Goal: Information Seeking & Learning: Learn about a topic

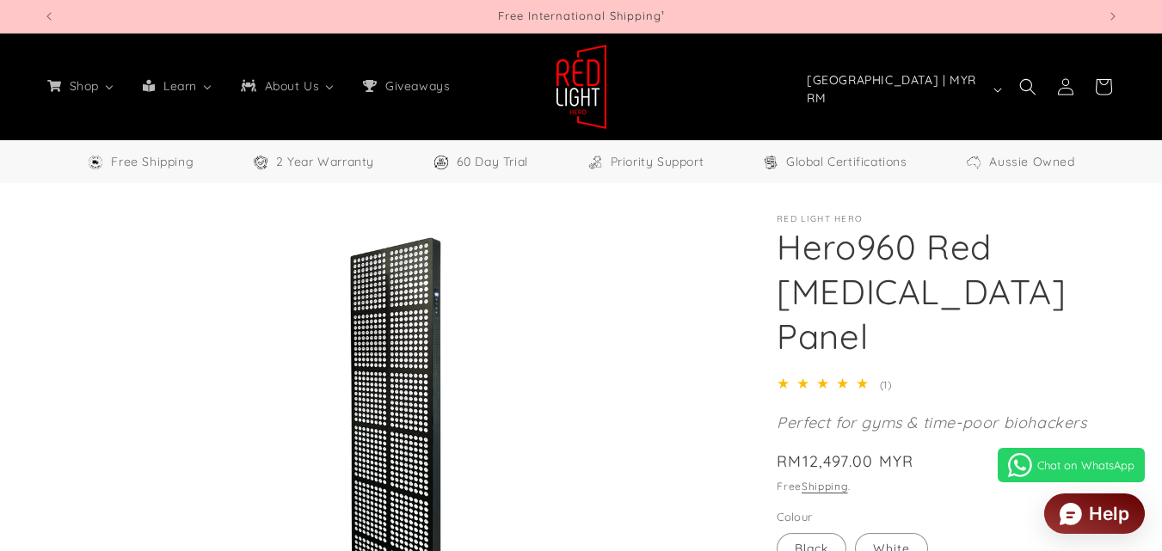
select select "**"
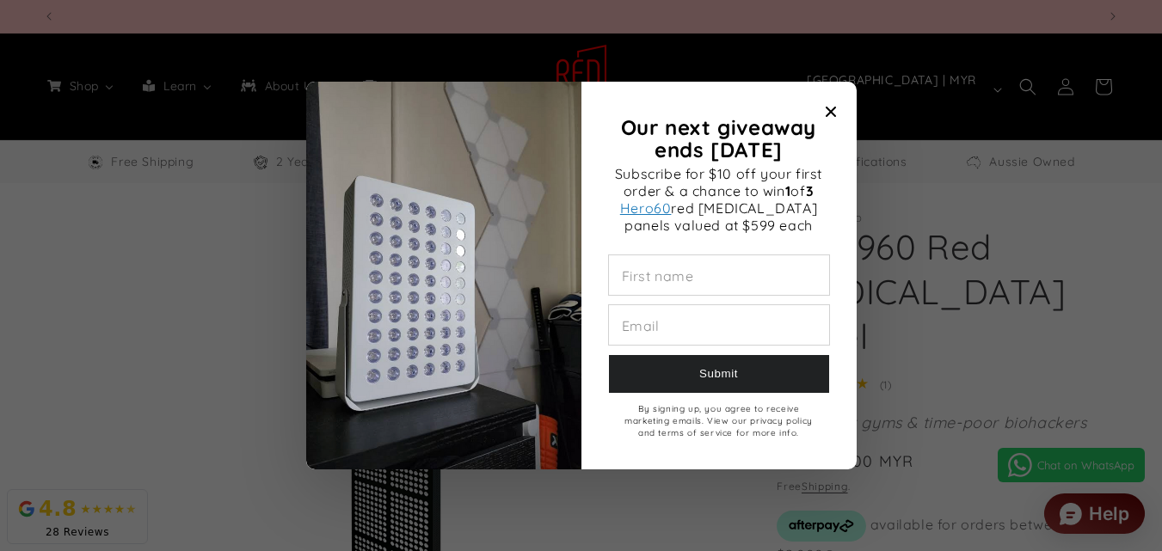
scroll to position [0, 1054]
click at [826, 108] on icon "Close modal" at bounding box center [830, 112] width 10 height 10
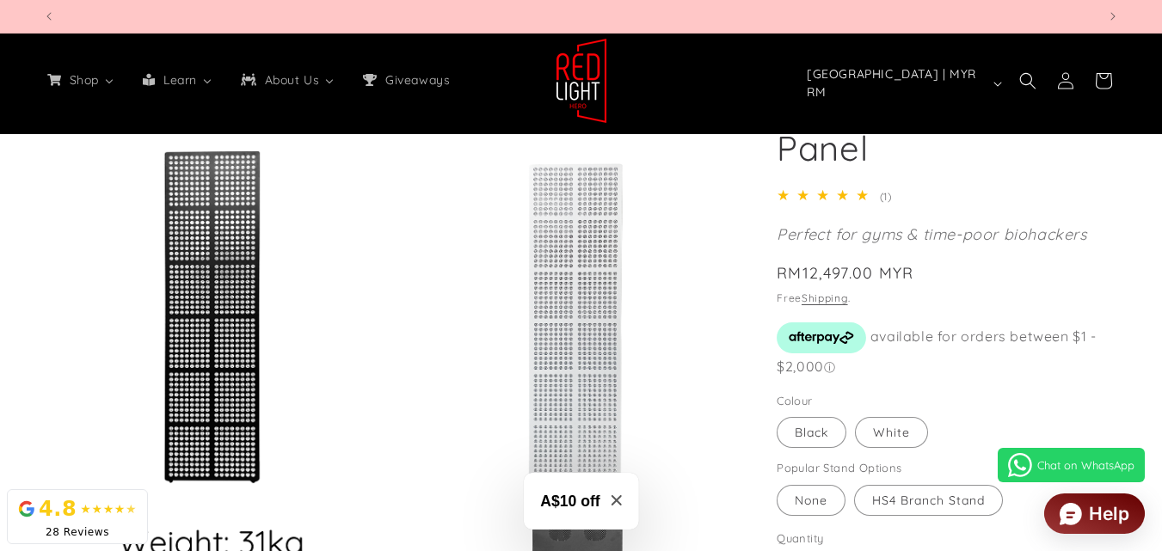
scroll to position [0, 3161]
click at [619, 493] on button "A$10 off" at bounding box center [580, 501] width 115 height 57
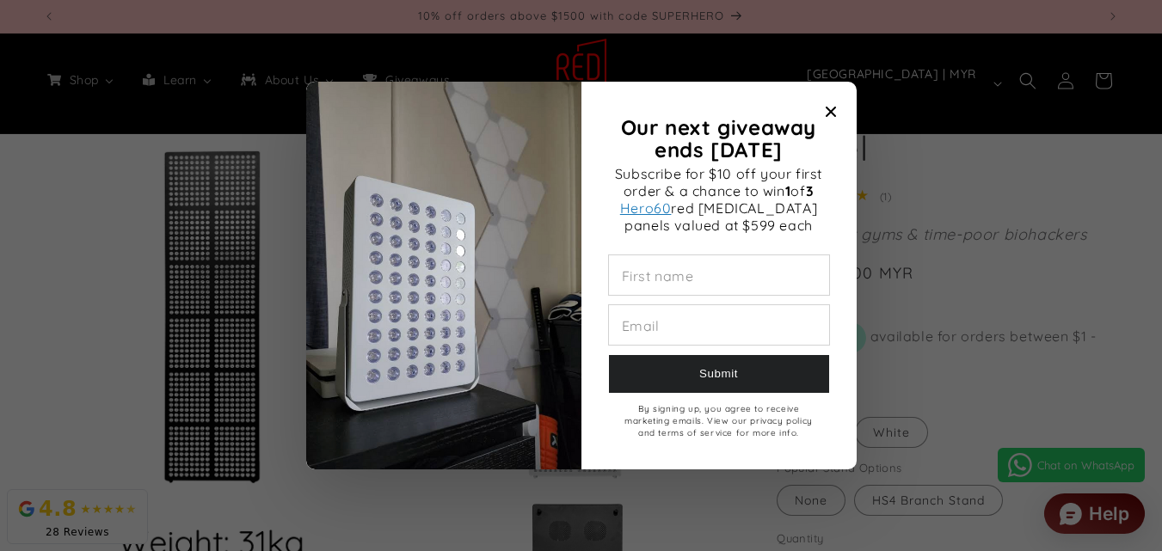
click at [840, 107] on span "Close modal" at bounding box center [831, 112] width 24 height 24
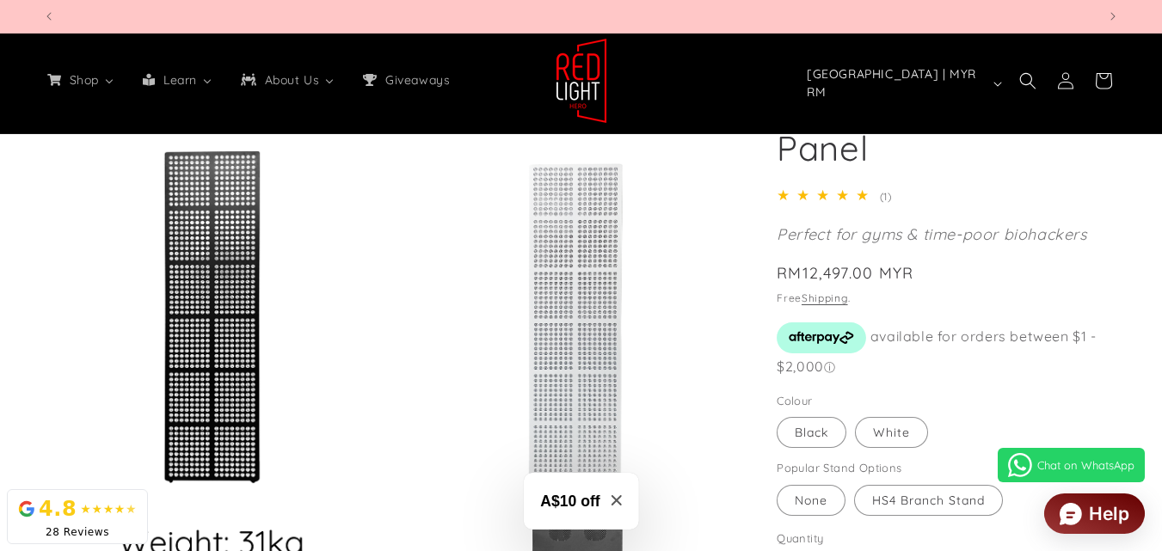
scroll to position [0, 4214]
click at [1044, 458] on link "Chat on WhatsApp" at bounding box center [1071, 465] width 147 height 34
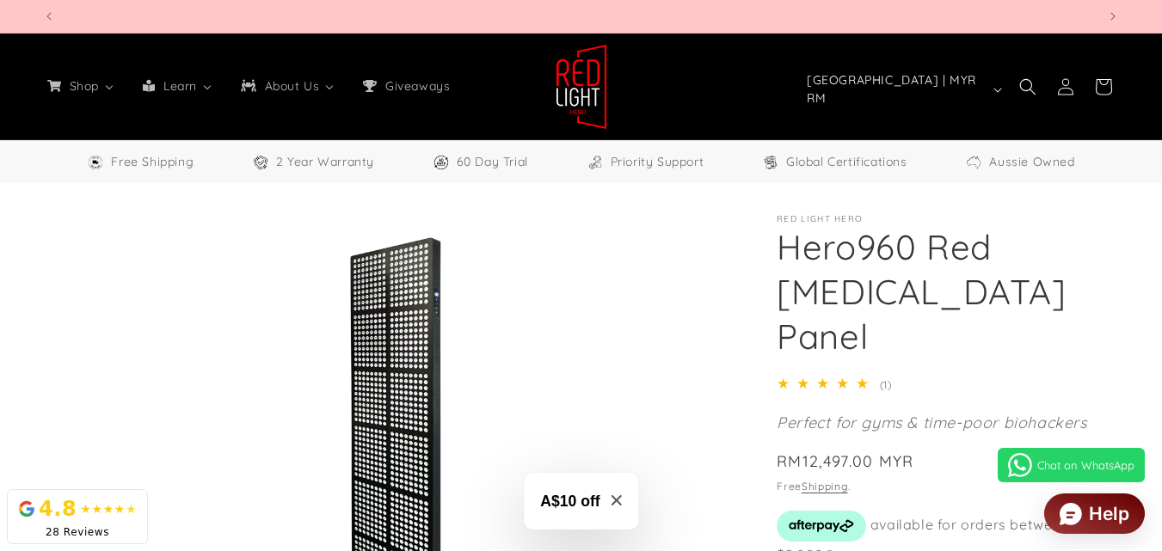
click at [1030, 476] on icon "Chat on WhatsApp" at bounding box center [1020, 465] width 24 height 24
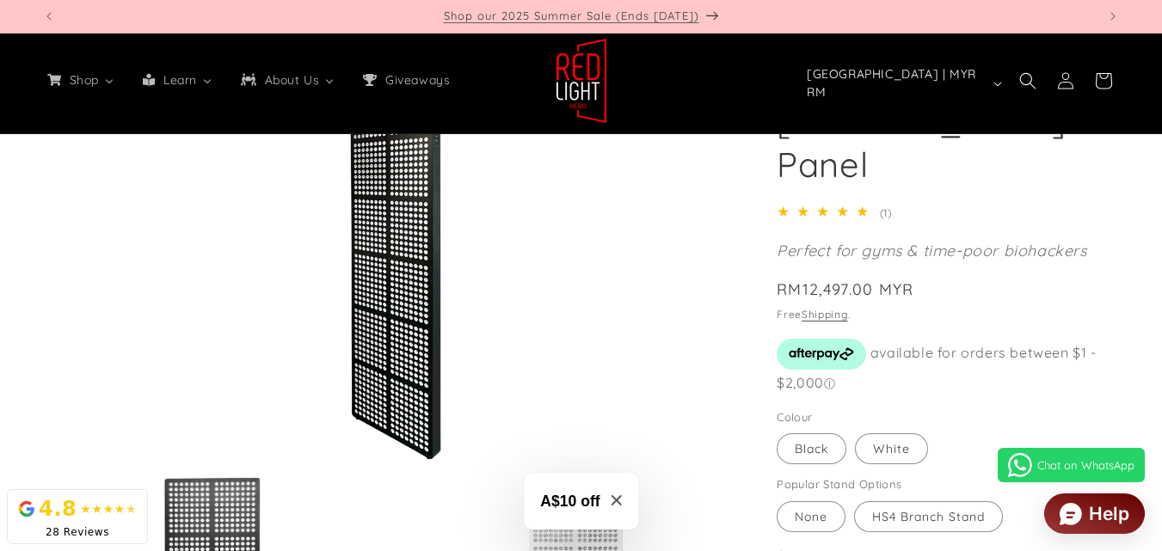
scroll to position [0, 0]
click at [643, 362] on li "Open media 1 in modal" at bounding box center [392, 257] width 699 height 430
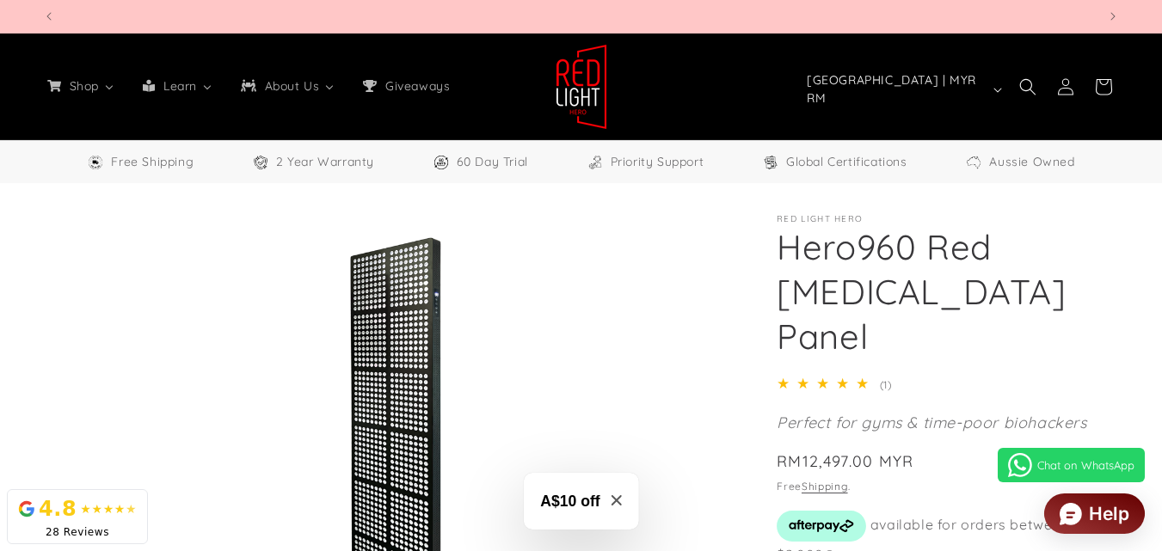
scroll to position [0, 1054]
click at [851, 159] on span "Global Certifications" at bounding box center [846, 162] width 121 height 22
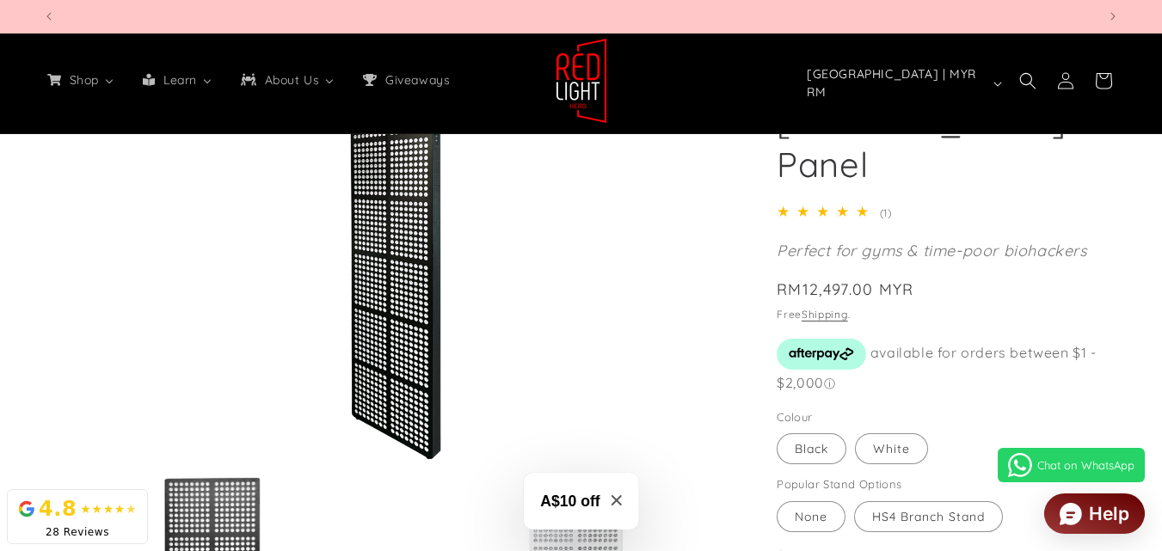
scroll to position [0, 4214]
click at [625, 505] on button "A$10 off" at bounding box center [580, 501] width 115 height 57
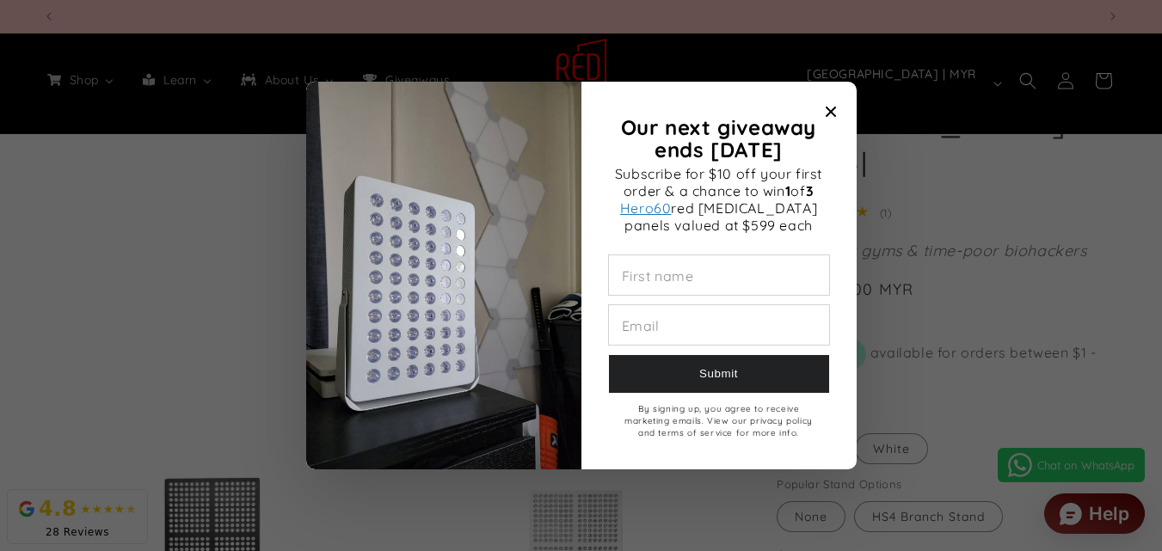
scroll to position [0, 0]
click at [832, 108] on icon "Close modal" at bounding box center [831, 112] width 10 height 10
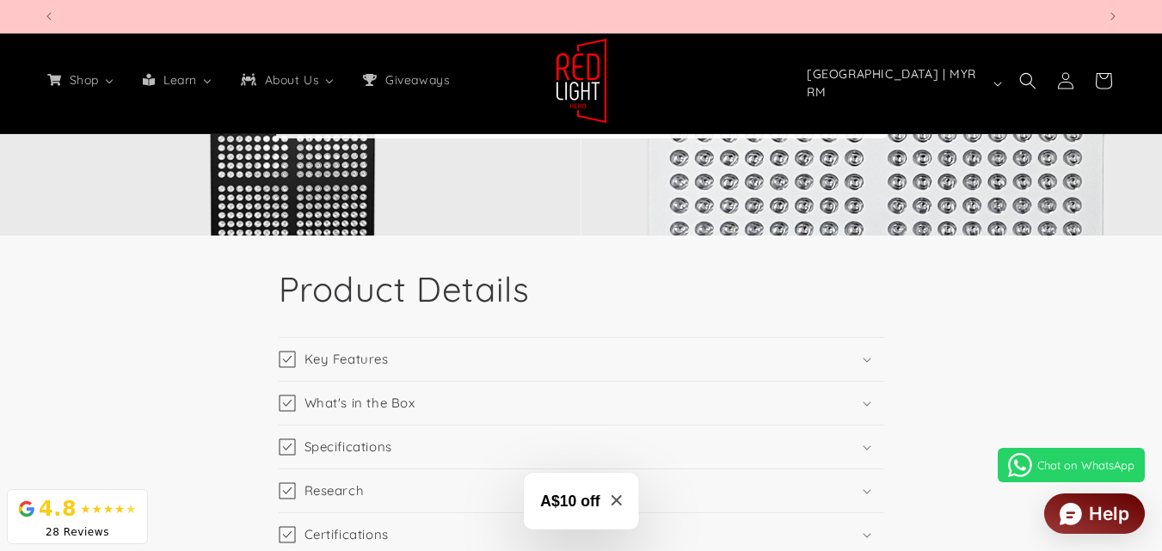
scroll to position [0, 1054]
click at [854, 350] on summary "Key Features" at bounding box center [581, 359] width 605 height 43
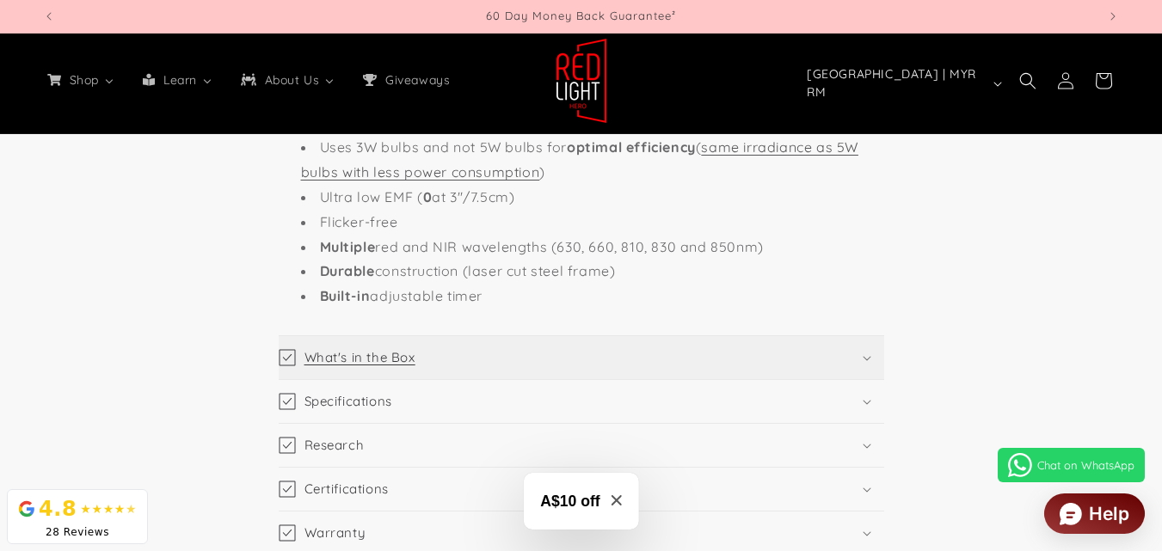
scroll to position [2838, 0]
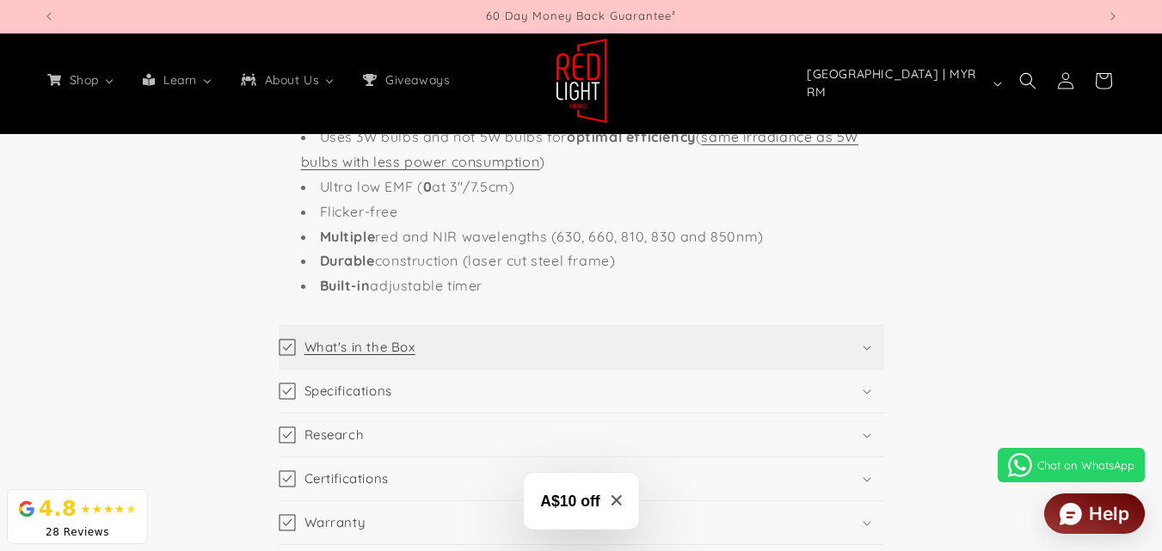
click at [714, 360] on summary "What's in the Box" at bounding box center [581, 347] width 605 height 43
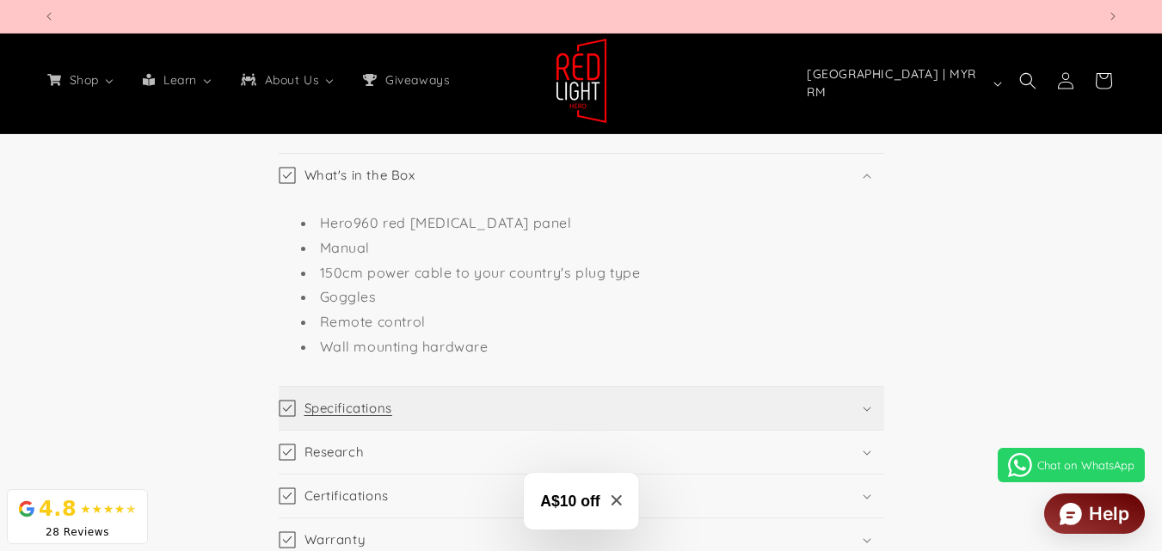
scroll to position [0, 2107]
drag, startPoint x: 636, startPoint y: 372, endPoint x: 645, endPoint y: 390, distance: 20.4
click at [637, 374] on div "What's in the Box Hero960 red light therapy panel Manual 150cm power cable to y…" at bounding box center [581, 270] width 605 height 233
click at [652, 401] on summary "Specifications" at bounding box center [581, 408] width 605 height 43
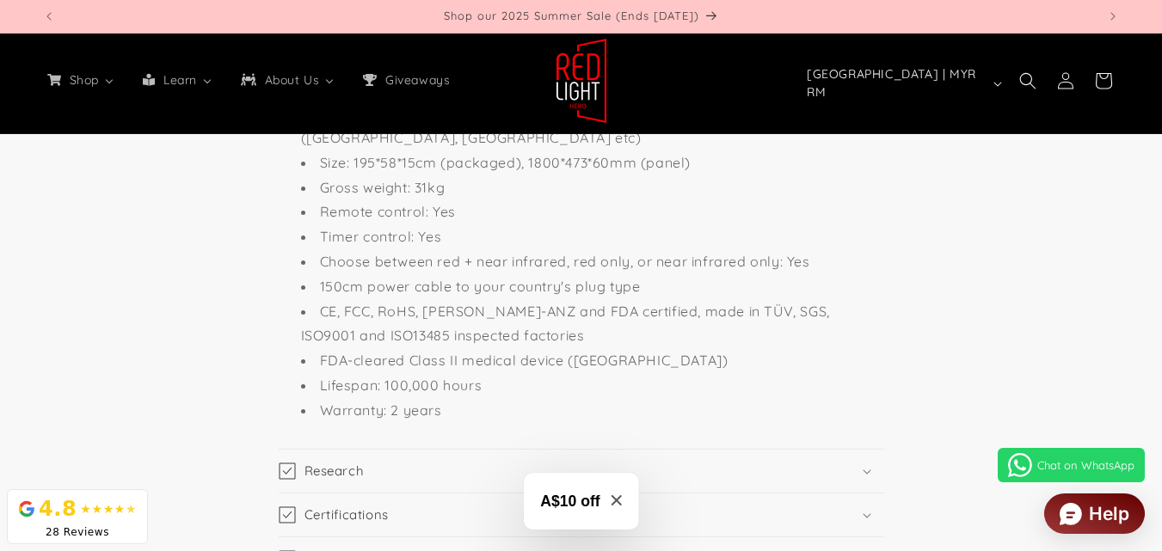
scroll to position [3698, 0]
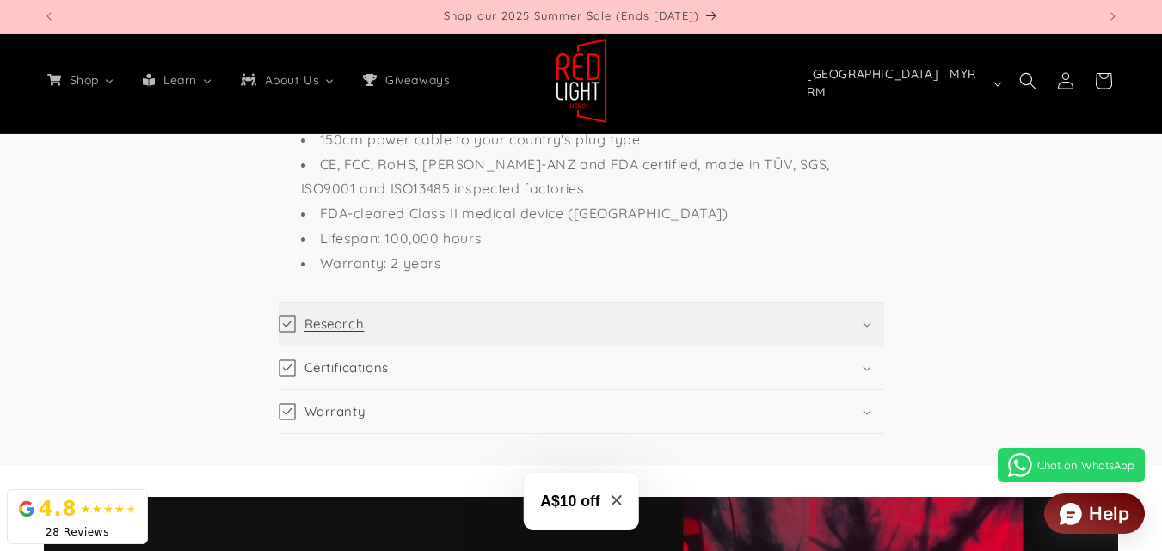
click at [399, 307] on summary "Research" at bounding box center [581, 324] width 605 height 43
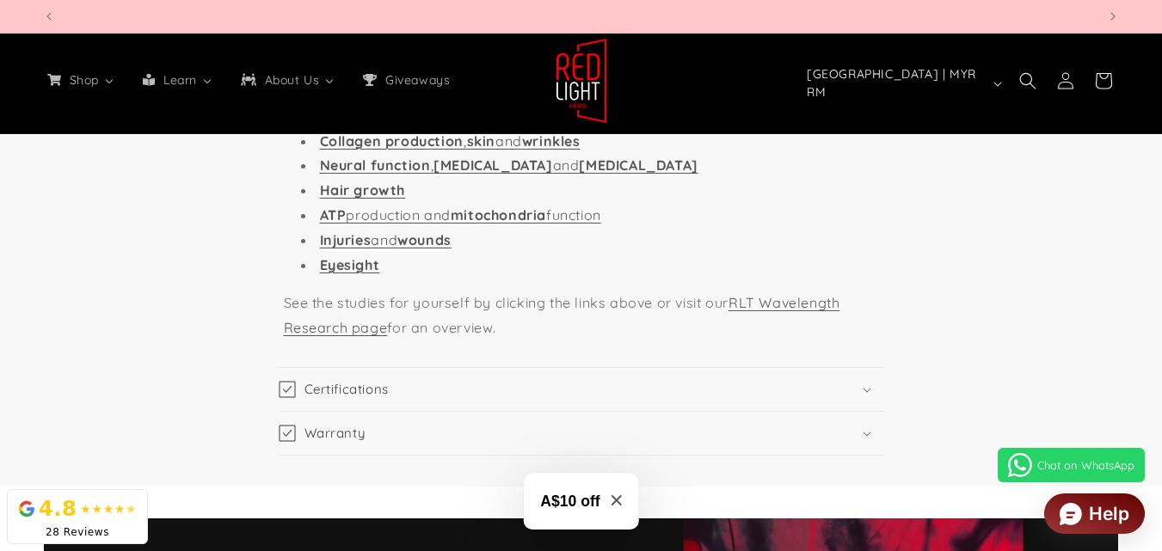
scroll to position [0, 3161]
click at [615, 368] on summary "Certifications" at bounding box center [581, 389] width 605 height 43
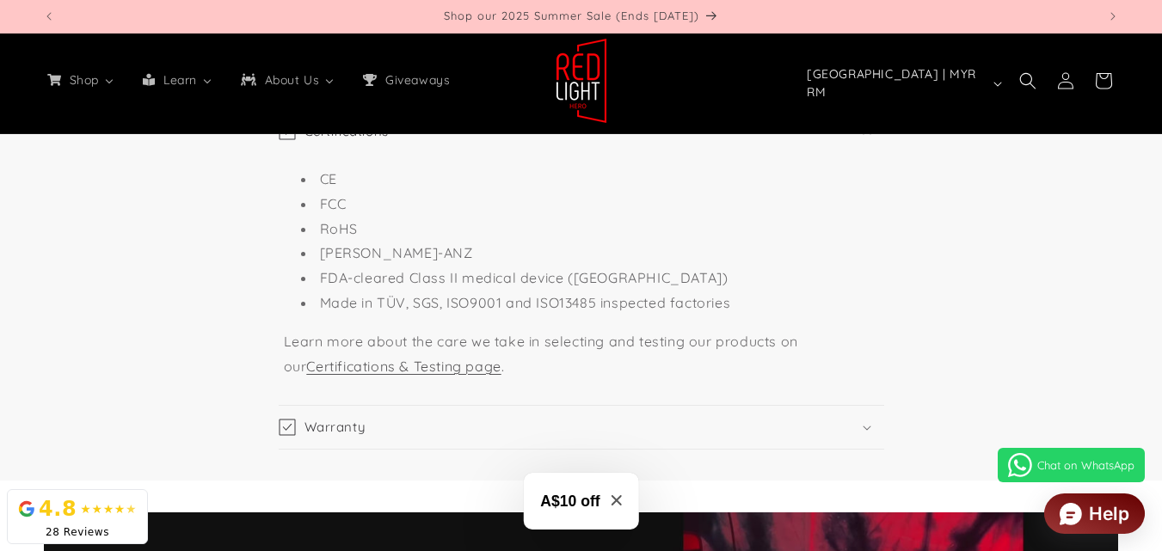
scroll to position [4472, 0]
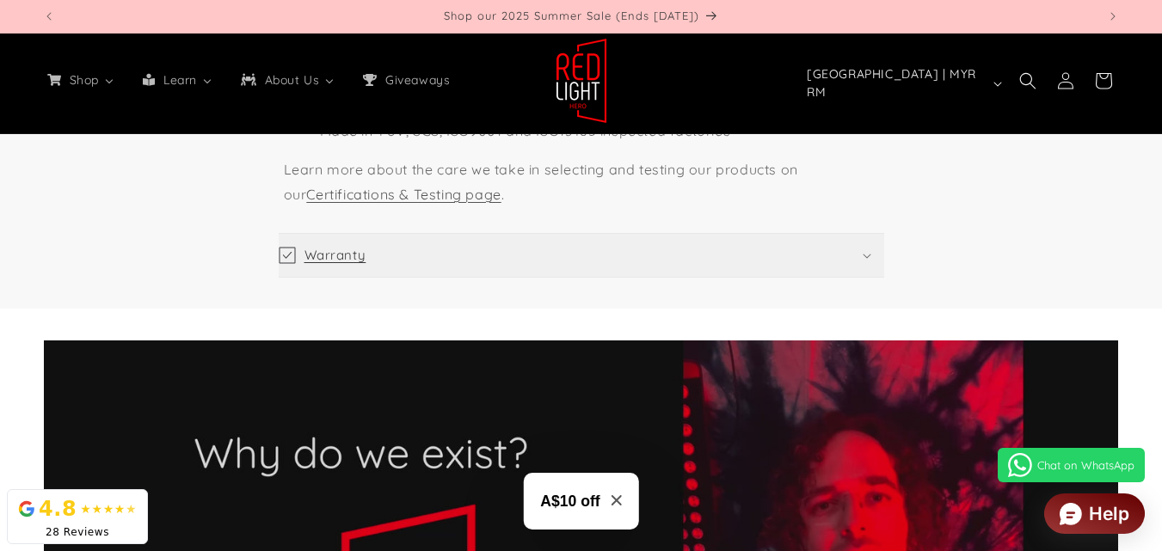
click at [476, 234] on summary "Warranty" at bounding box center [581, 255] width 605 height 43
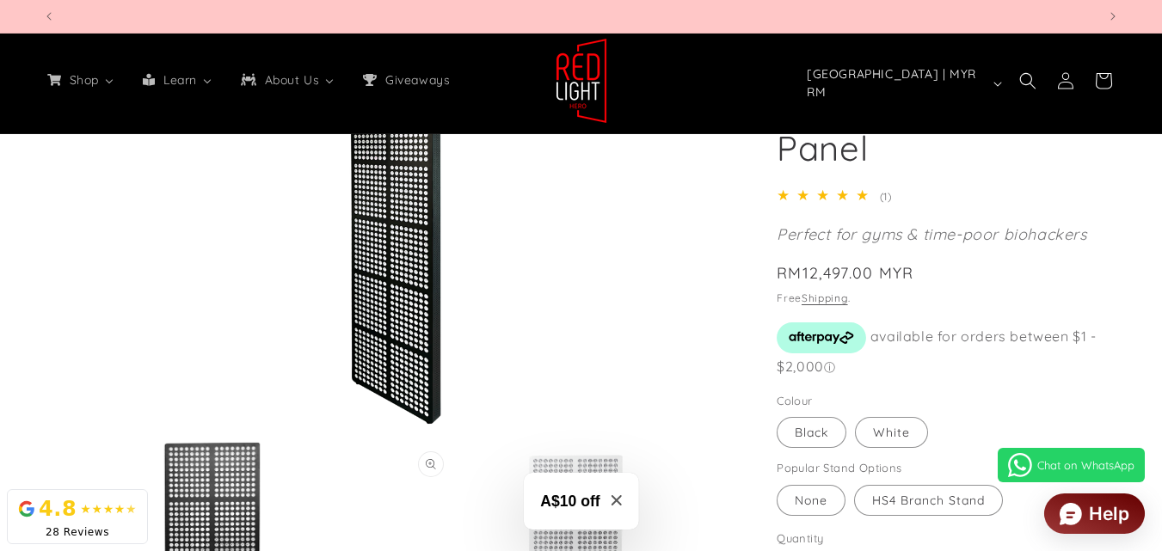
scroll to position [0, 2107]
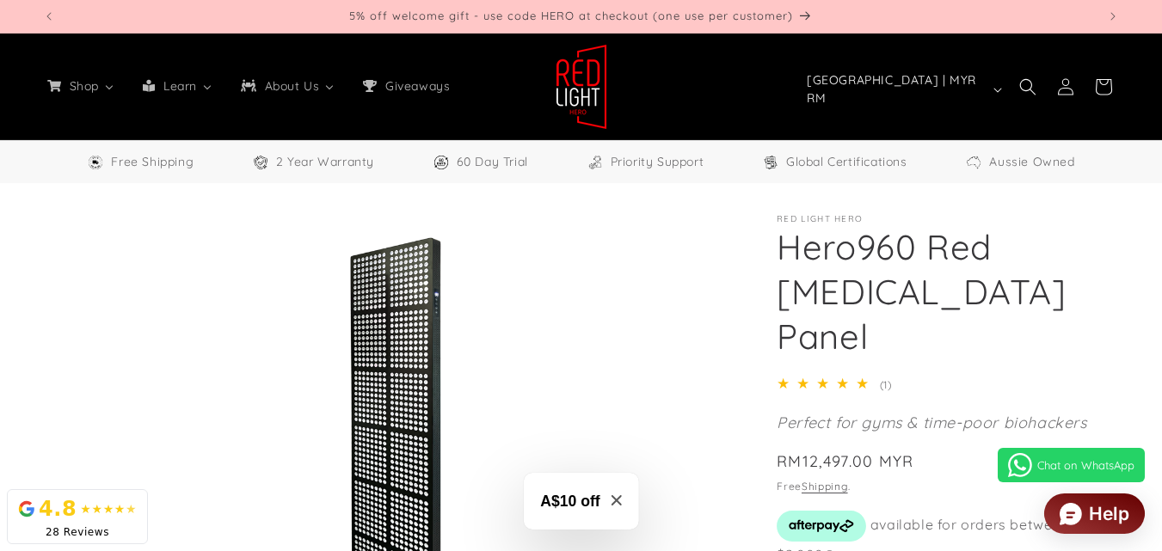
click at [186, 159] on span "Free Shipping" at bounding box center [152, 162] width 83 height 22
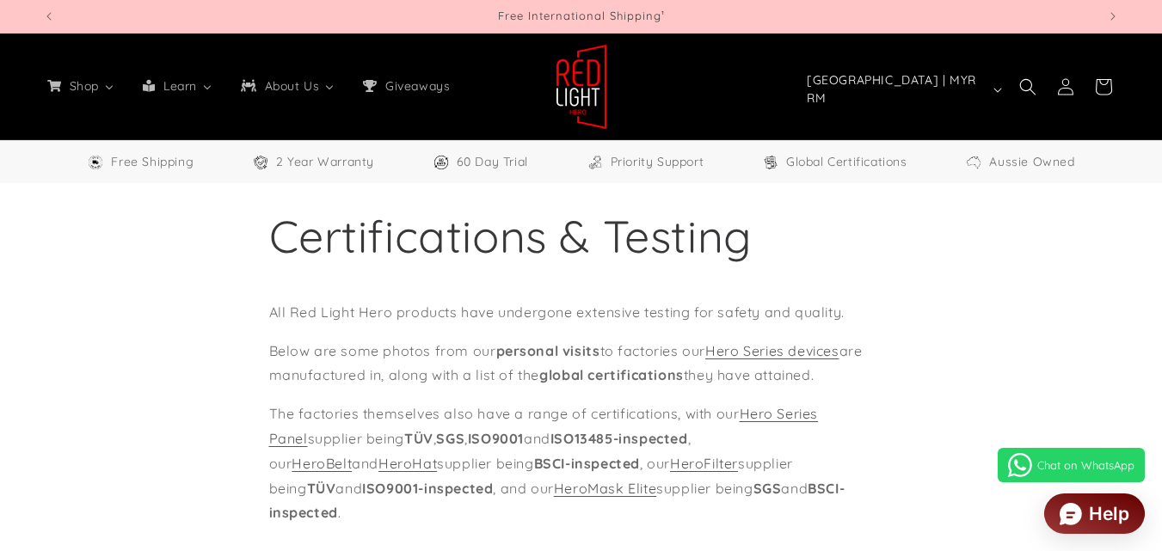
select select "**"
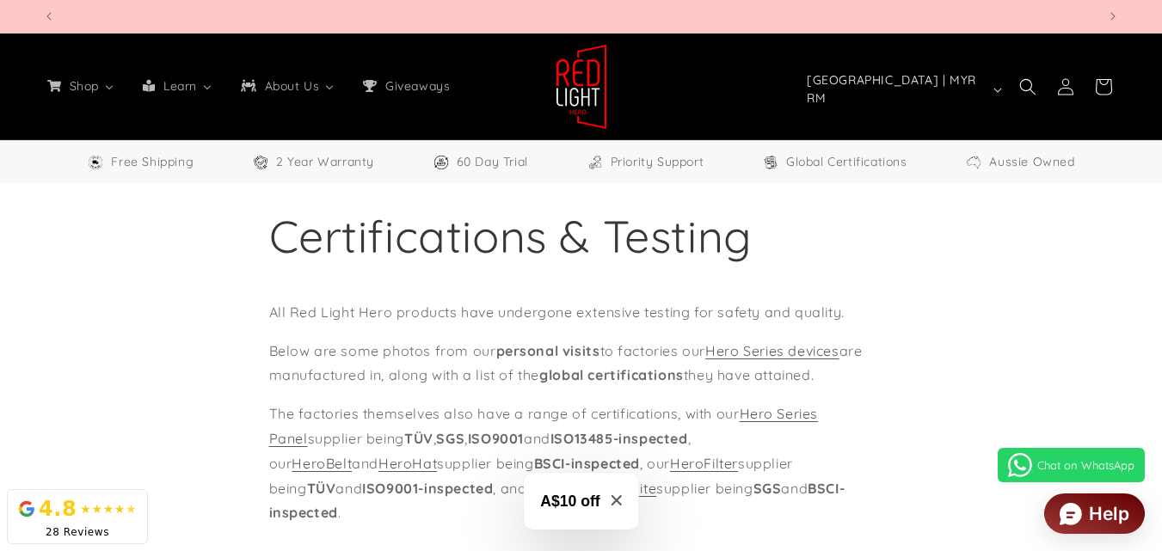
scroll to position [0, 2107]
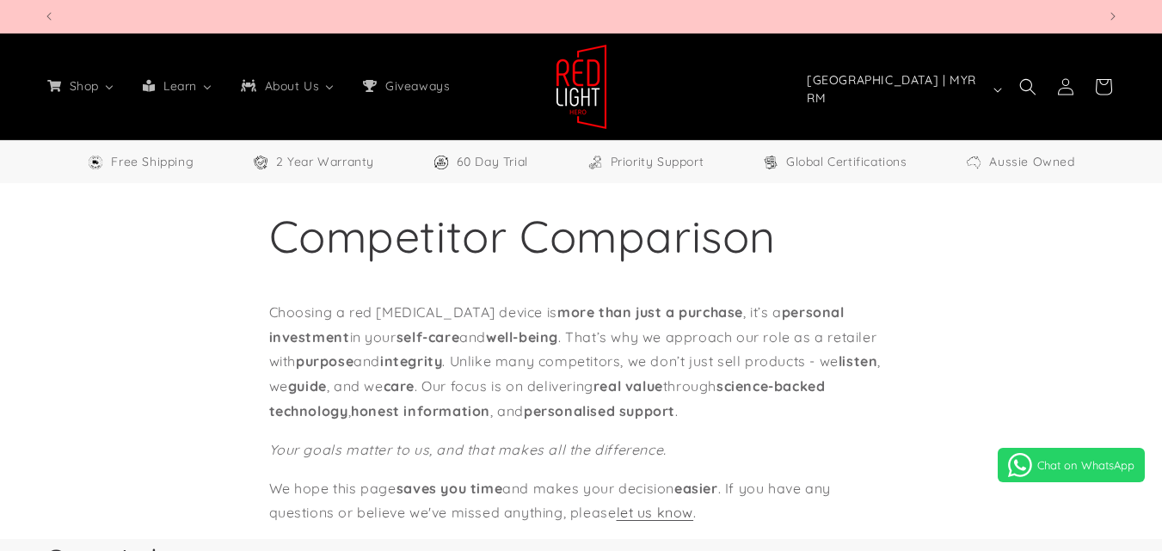
select select "**"
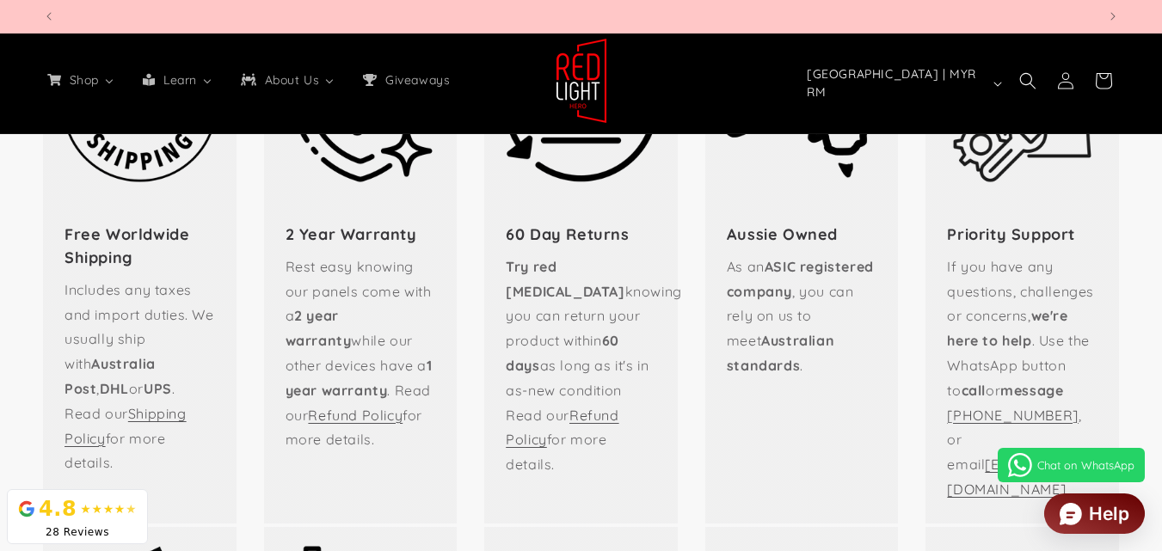
scroll to position [0, 3161]
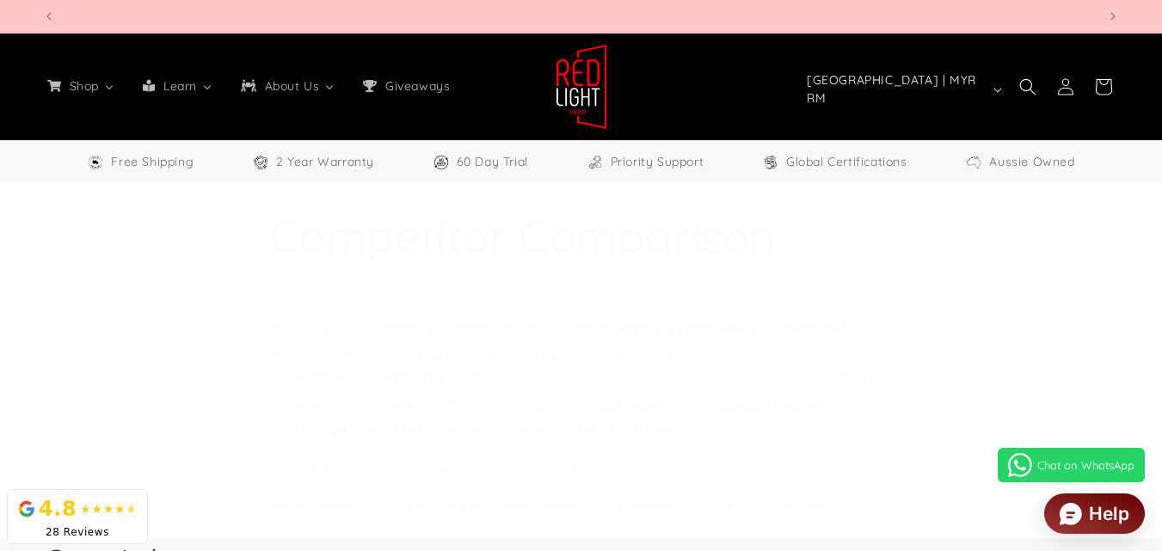
select select "**"
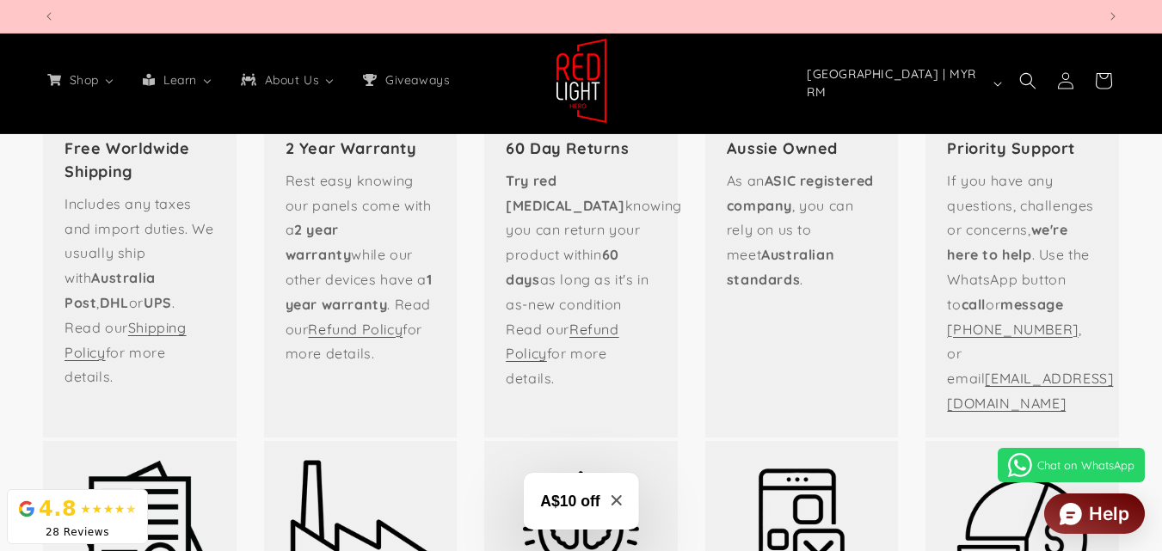
scroll to position [0, 4214]
click at [615, 495] on icon "Close modal" at bounding box center [616, 500] width 10 height 10
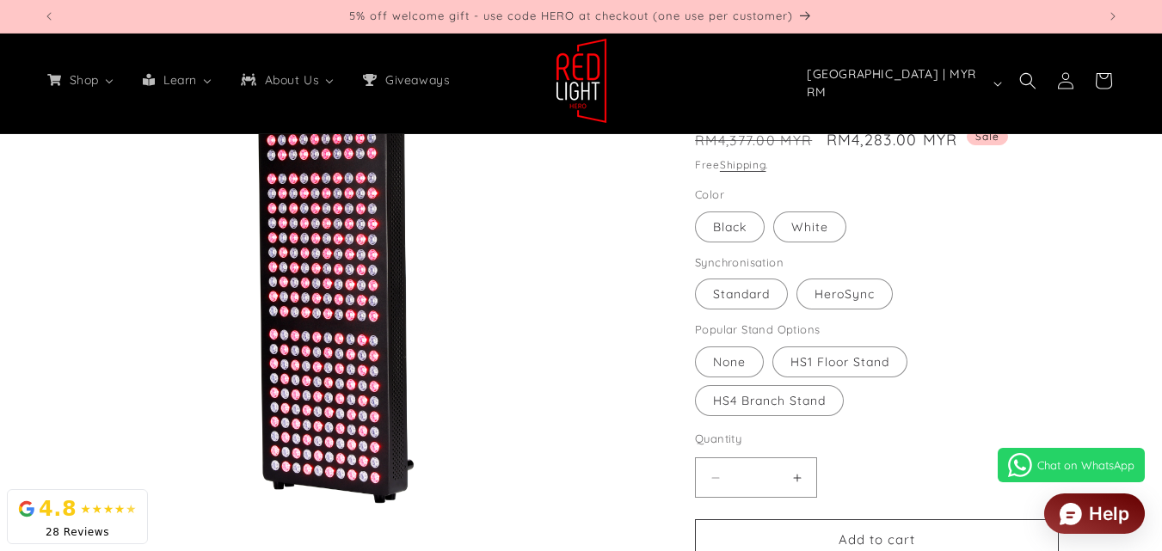
scroll to position [0, 0]
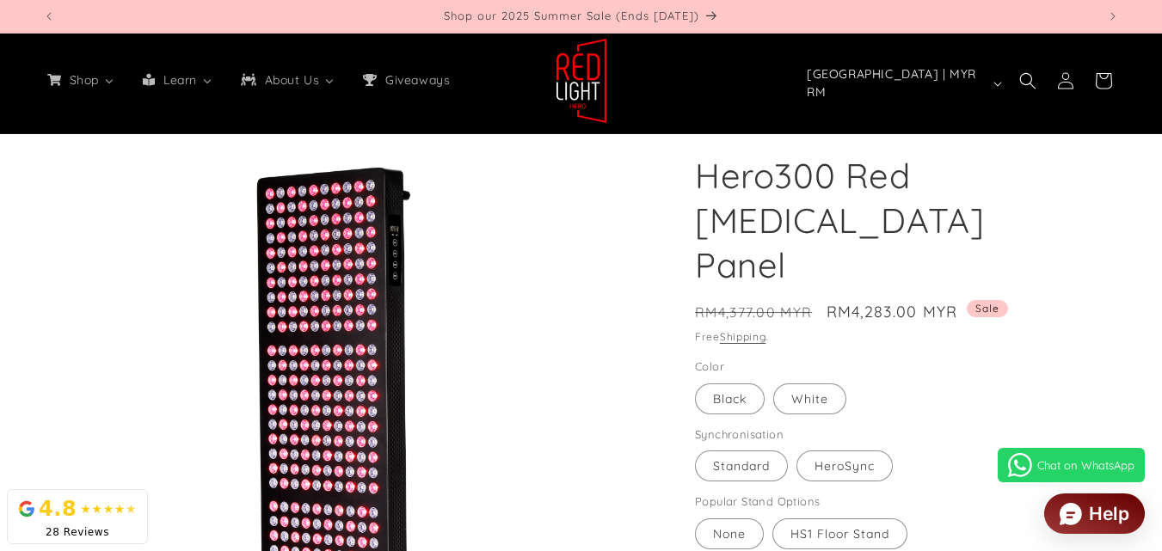
click at [377, 256] on img at bounding box center [339, 410] width 592 height 592
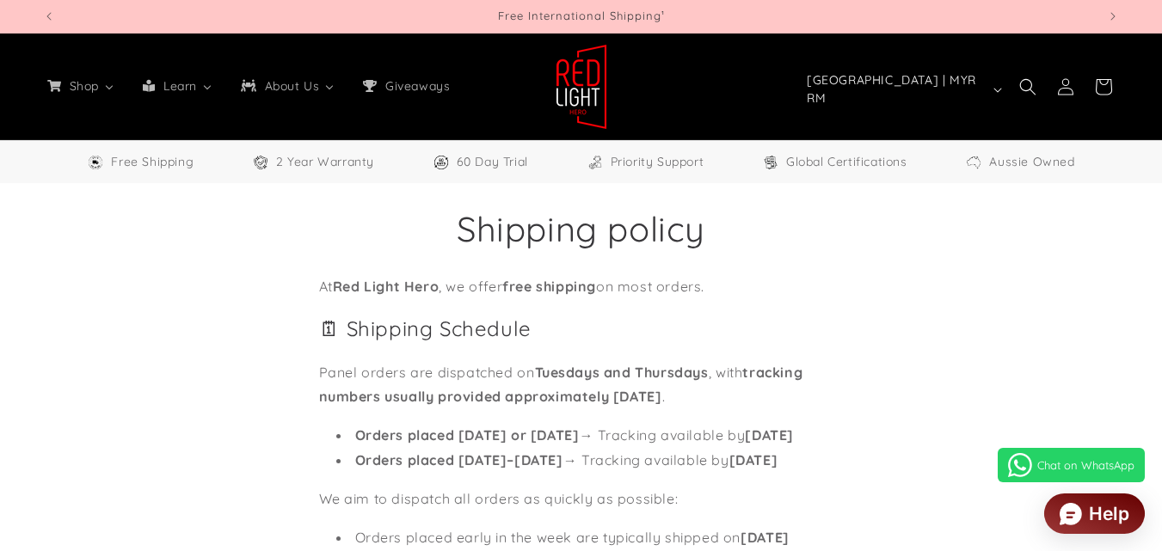
select select "**"
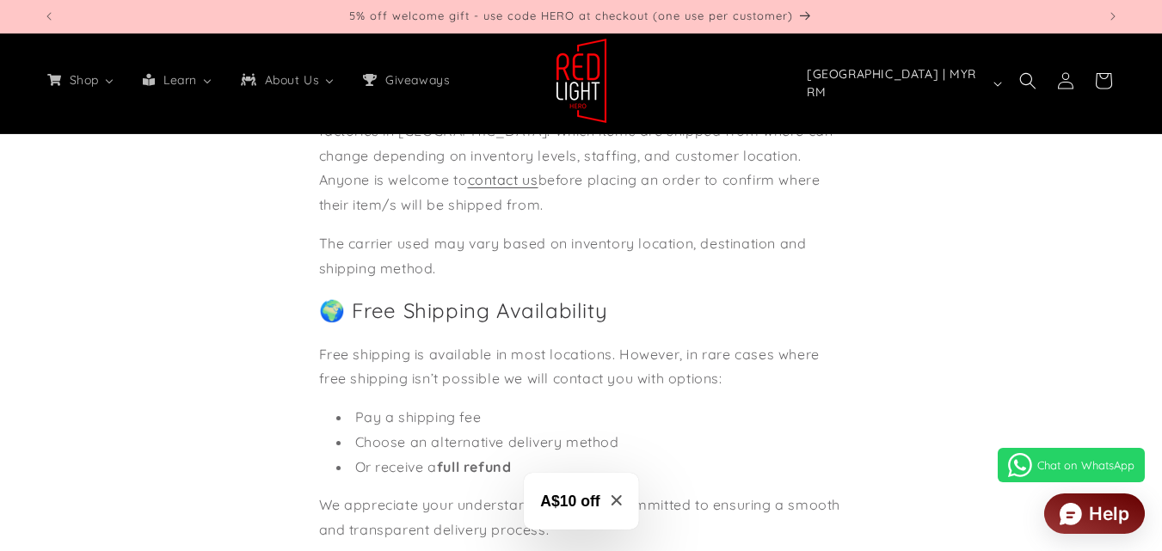
scroll to position [860, 0]
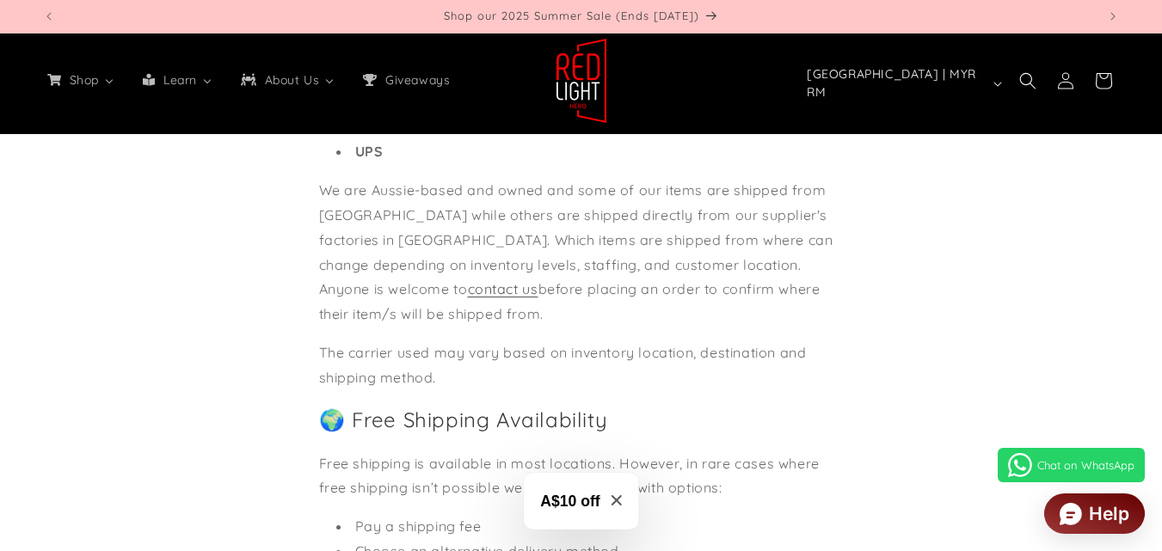
click at [613, 501] on icon "Close modal" at bounding box center [616, 500] width 10 height 10
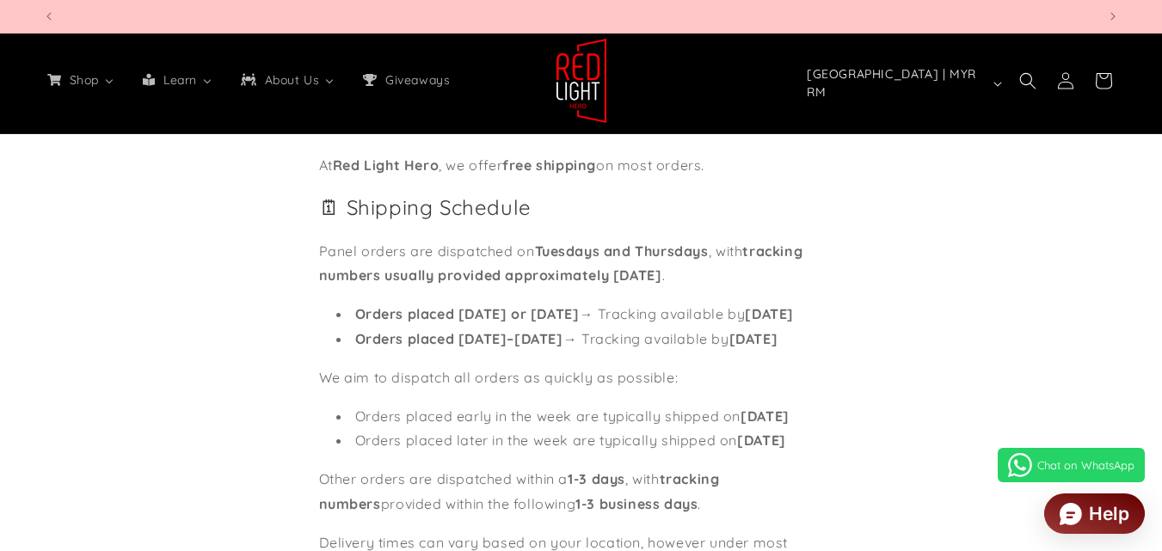
scroll to position [0, 4214]
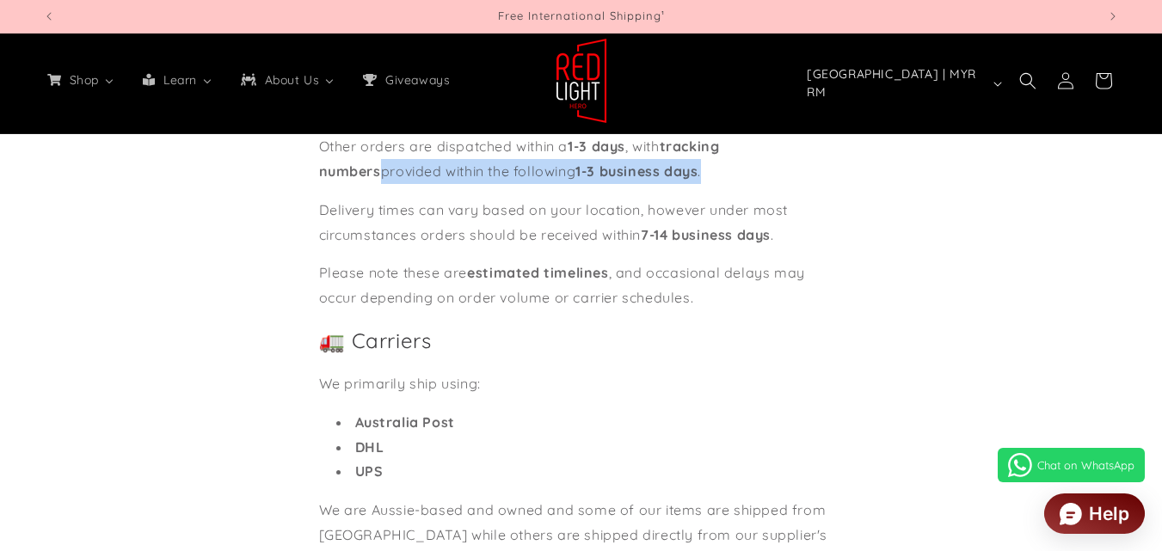
drag, startPoint x: 1161, startPoint y: 196, endPoint x: 1164, endPoint y: 218, distance: 21.7
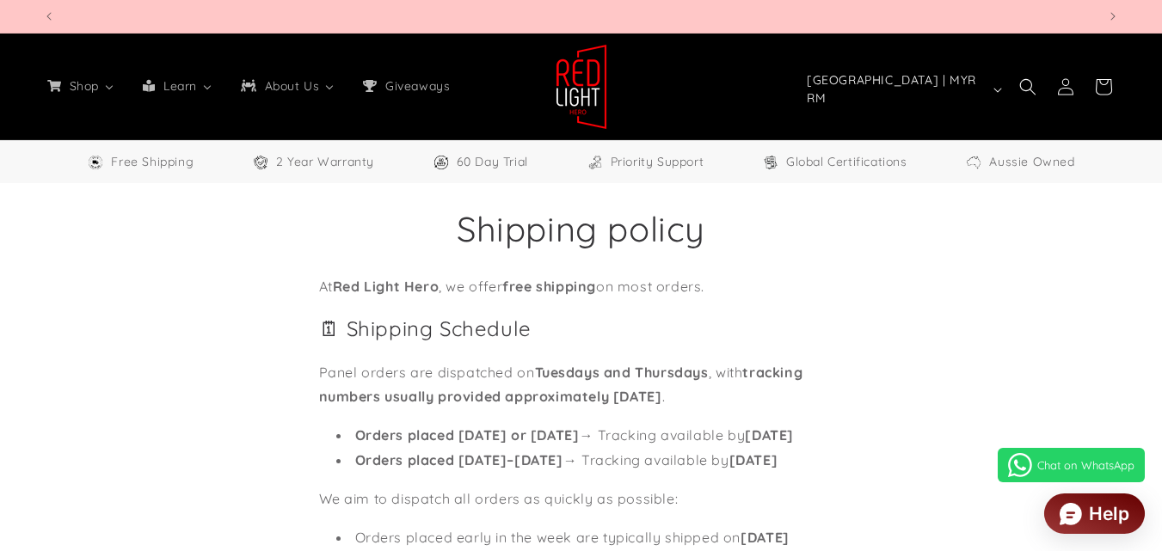
scroll to position [0, 2107]
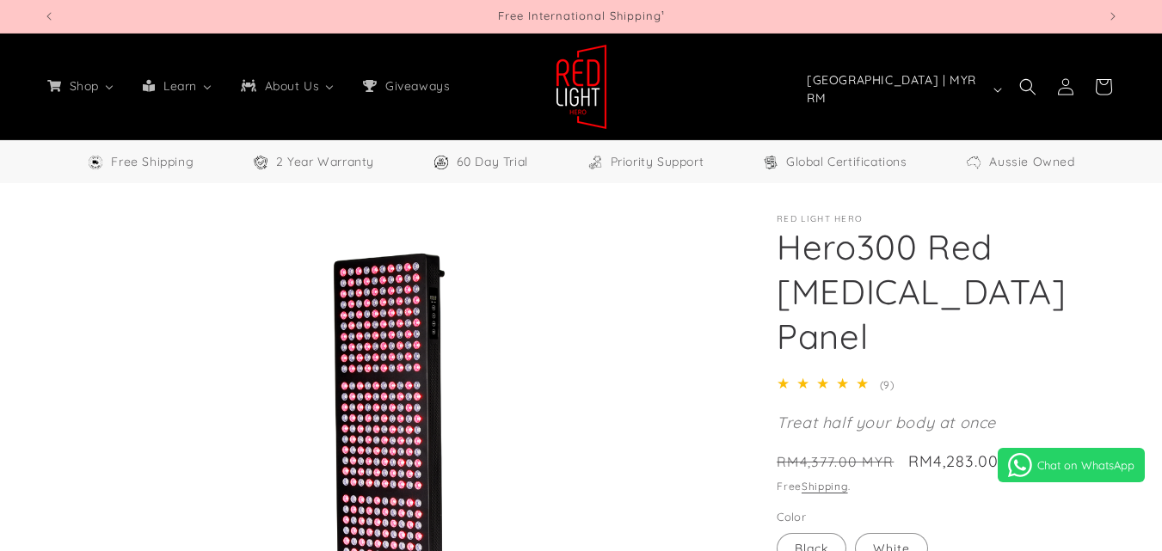
select select "**"
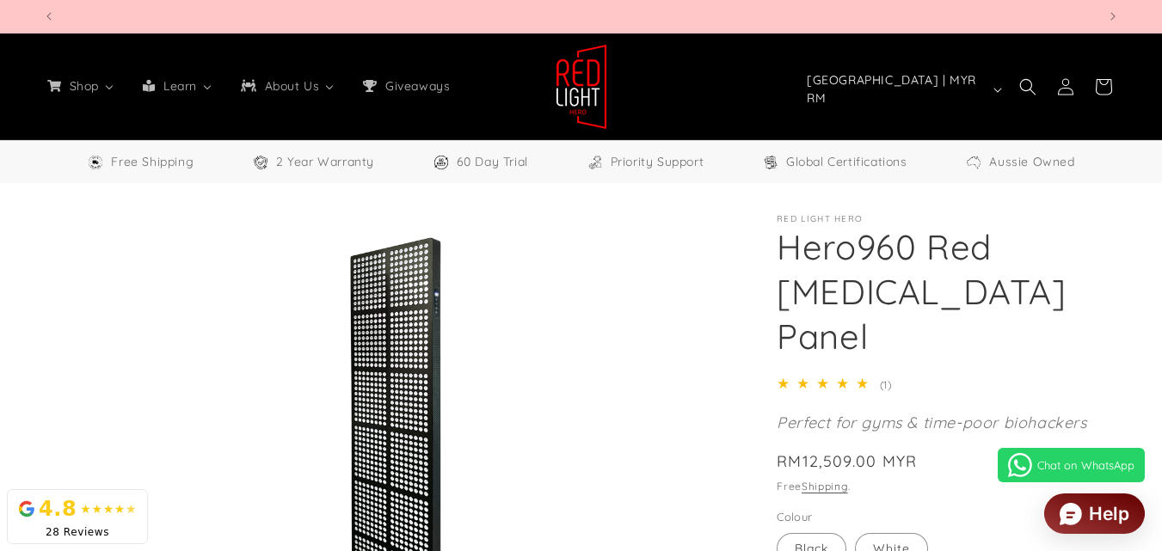
select select "**"
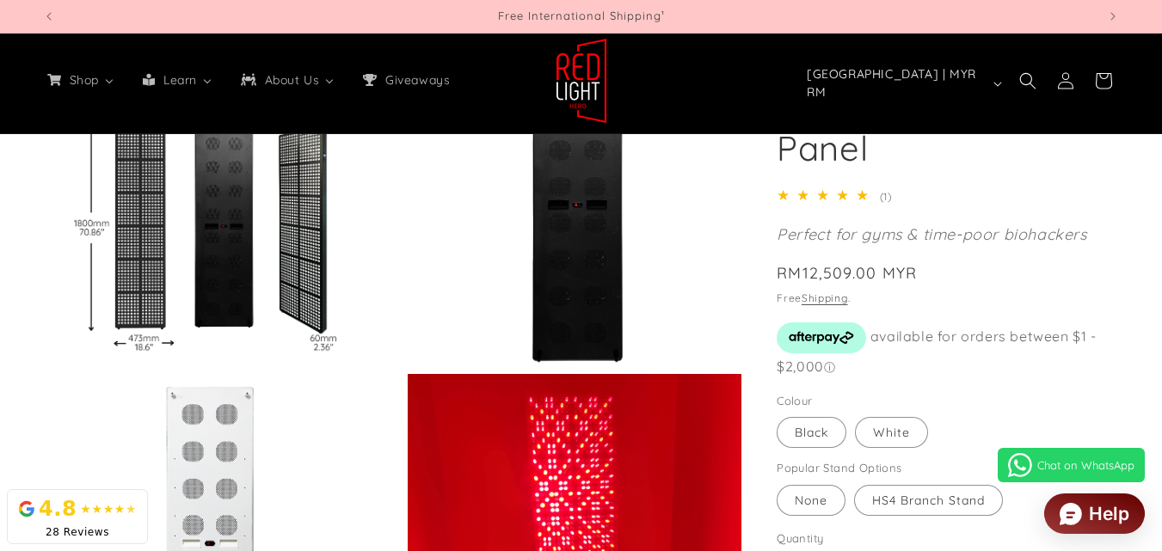
click at [44, 369] on button "Open media 4 in modal" at bounding box center [44, 369] width 0 height 0
drag, startPoint x: 398, startPoint y: 305, endPoint x: 206, endPoint y: 229, distance: 207.3
click at [44, 369] on button "Open media 4 in modal" at bounding box center [44, 369] width 0 height 0
drag, startPoint x: 384, startPoint y: 306, endPoint x: 258, endPoint y: 262, distance: 133.0
click at [44, 369] on button "Open media 4 in modal" at bounding box center [44, 369] width 0 height 0
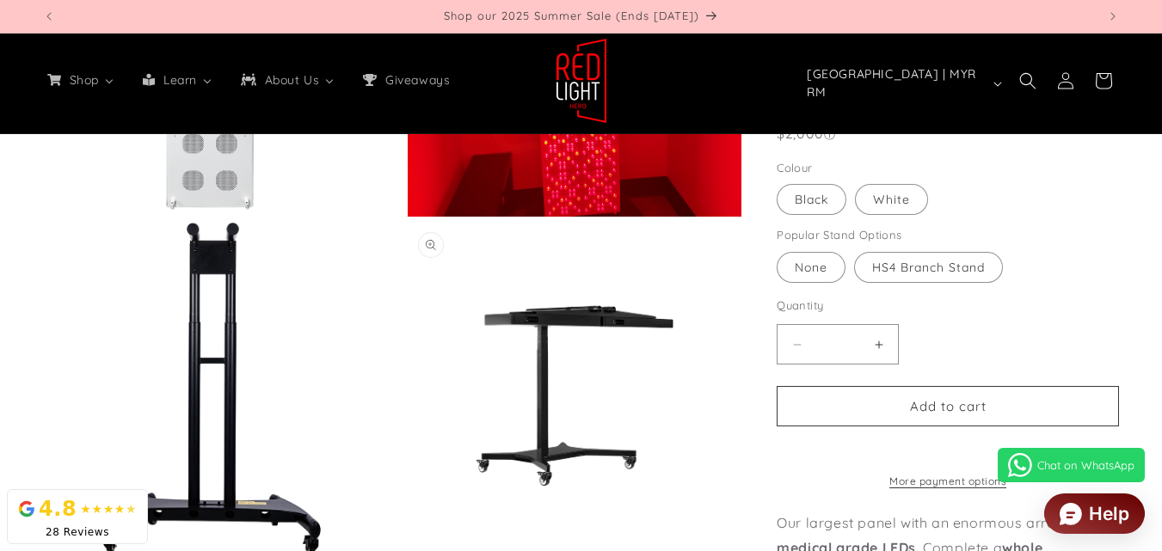
click at [408, 550] on button "Open media 9 in modal" at bounding box center [408, 556] width 0 height 0
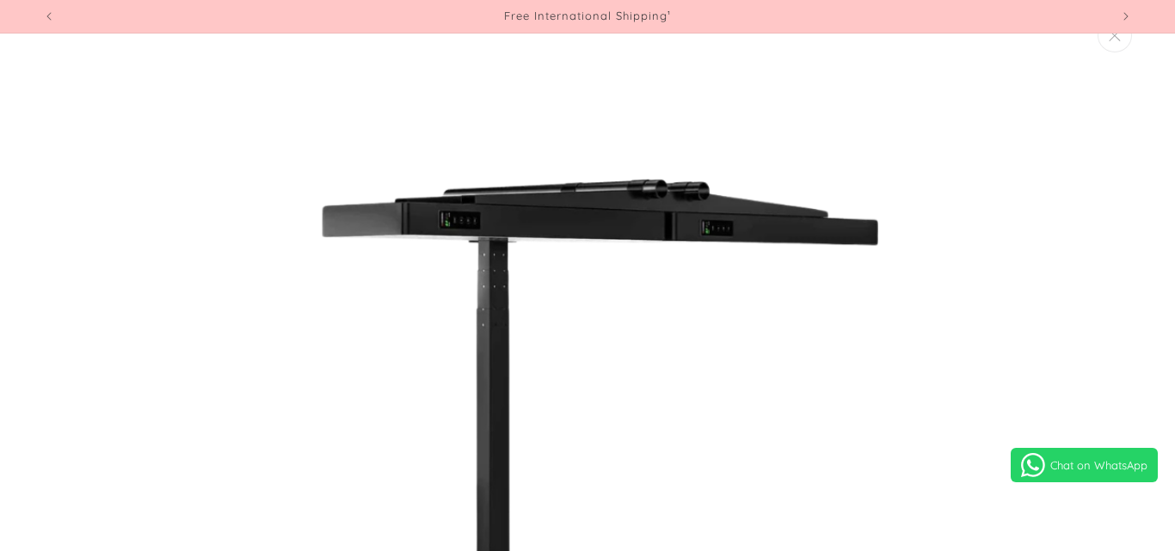
click at [598, 326] on img "Media gallery" at bounding box center [588, 424] width 986 height 986
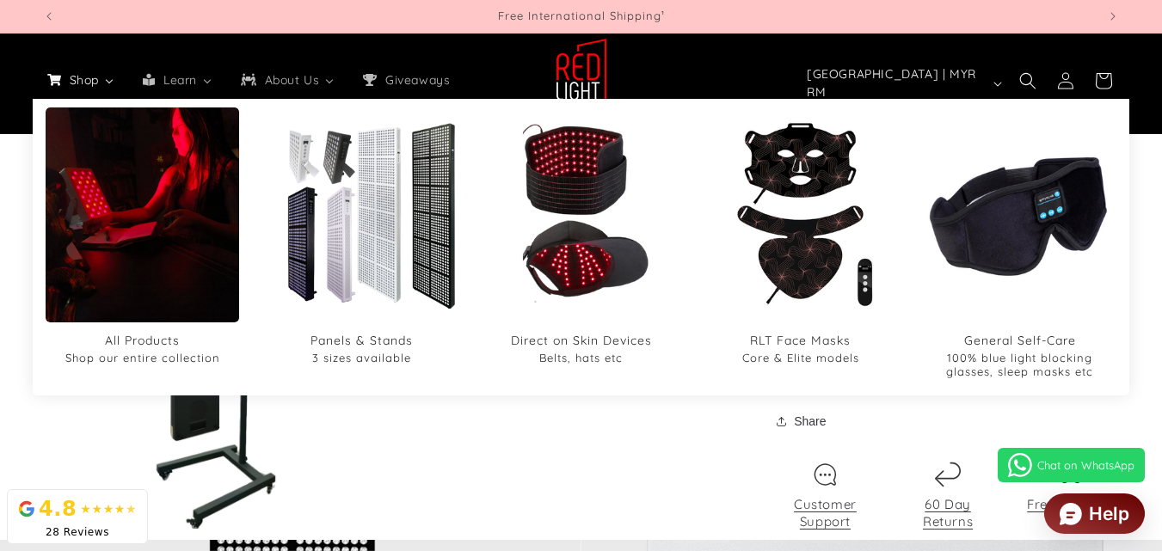
click at [108, 81] on icon "Shop" at bounding box center [109, 79] width 17 height 15
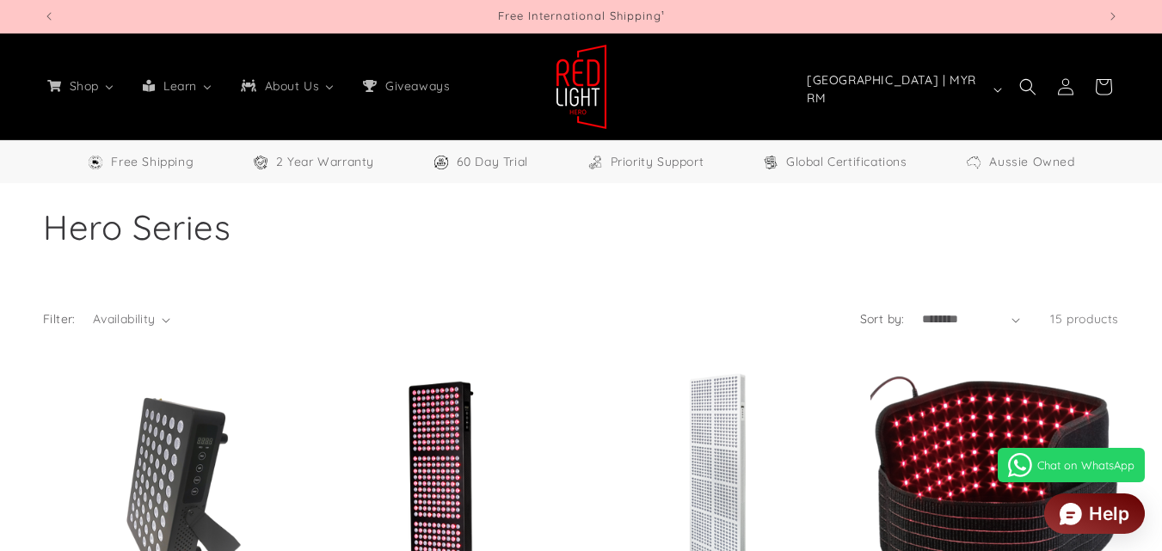
select select "**"
click at [0, 0] on img "Panels & Stands" at bounding box center [0, 0] width 0 height 0
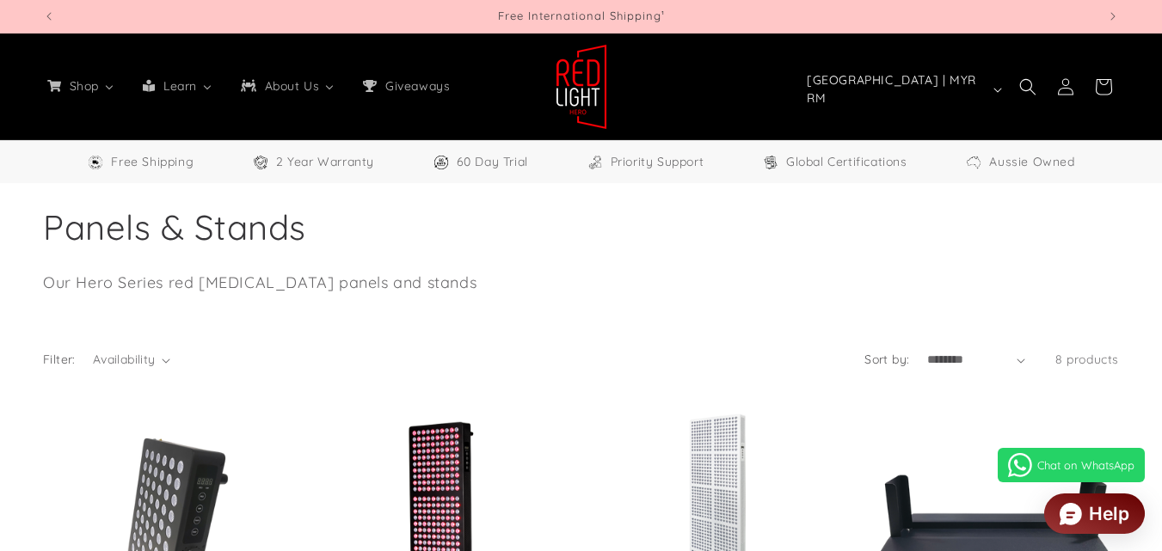
select select "**"
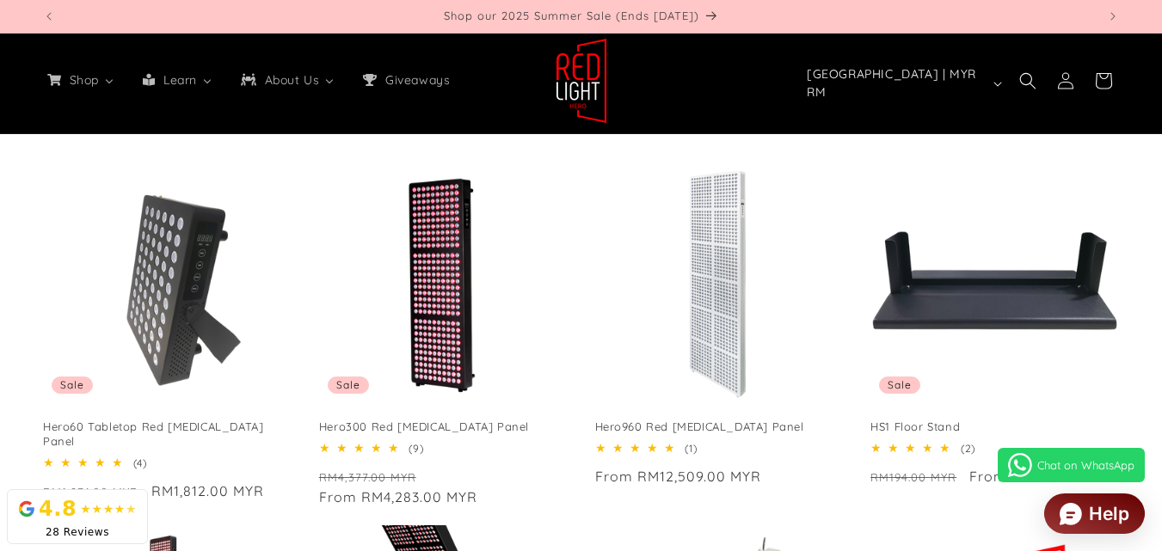
scroll to position [344, 0]
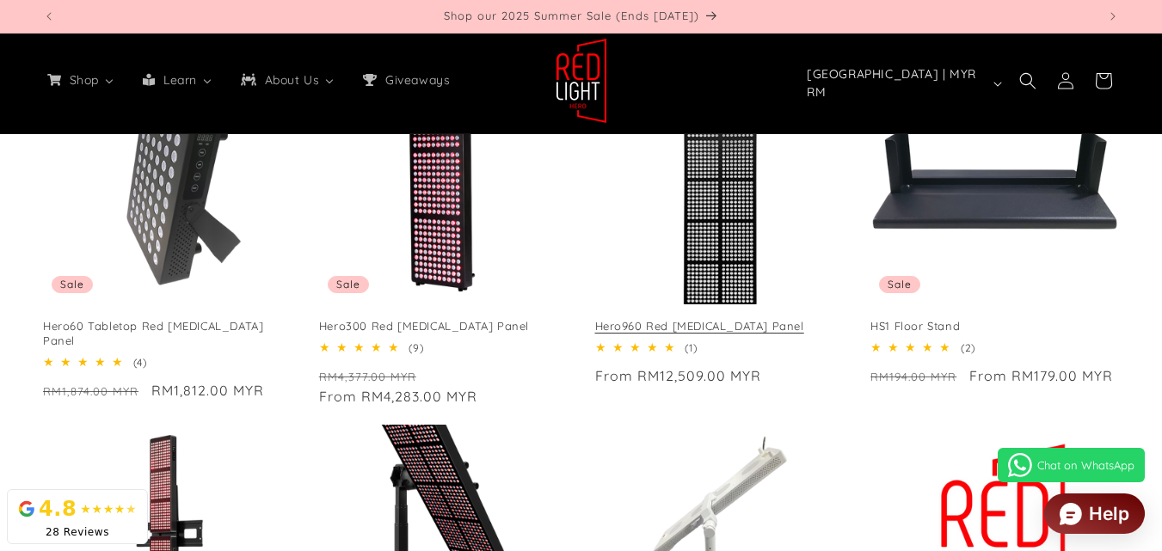
click at [705, 319] on link "Hero960 Red [MEDICAL_DATA] Panel" at bounding box center [719, 326] width 249 height 15
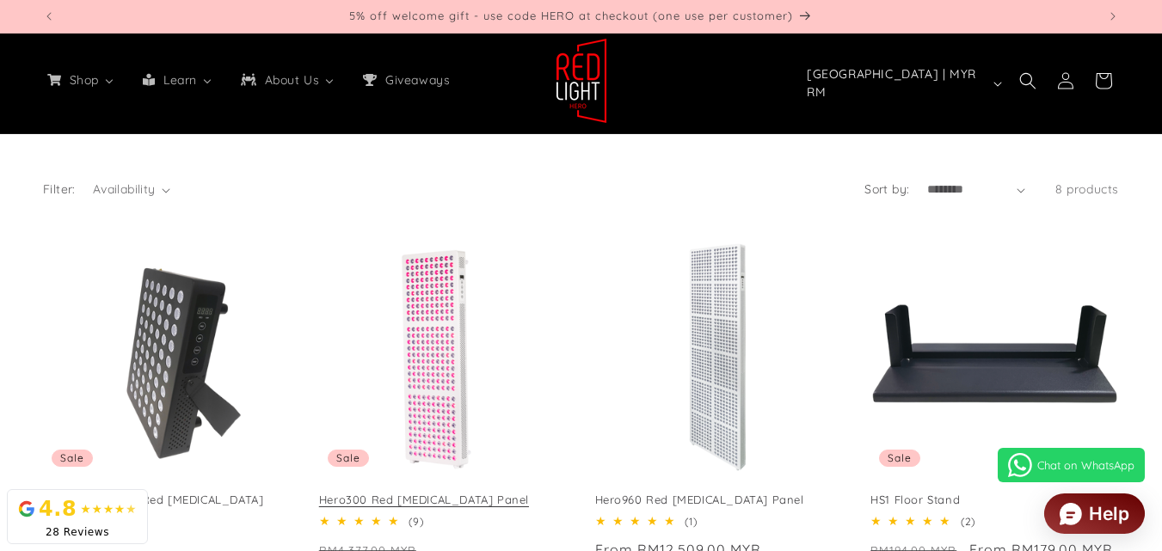
scroll to position [258, 0]
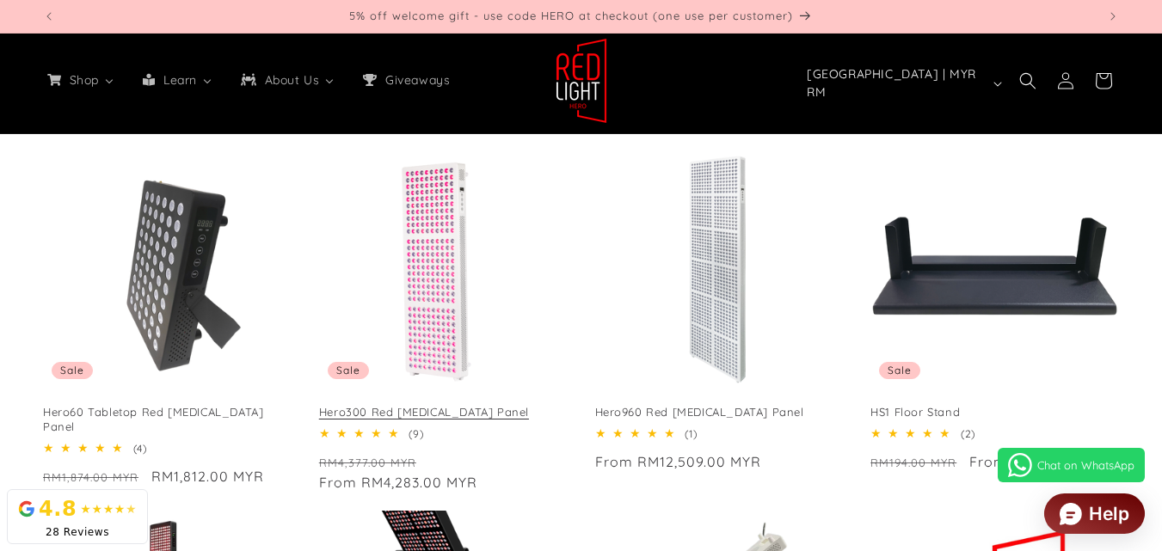
click at [429, 405] on link "Hero300 Red Light Therapy Panel" at bounding box center [443, 412] width 249 height 15
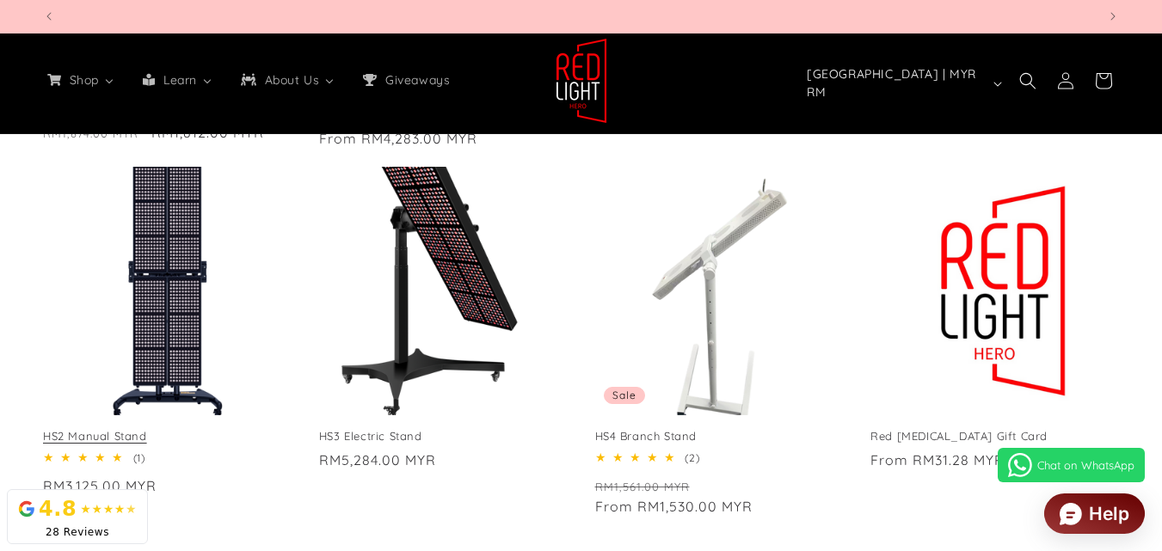
scroll to position [0, 1054]
click at [212, 429] on link "HS2 Manual Stand" at bounding box center [167, 436] width 249 height 15
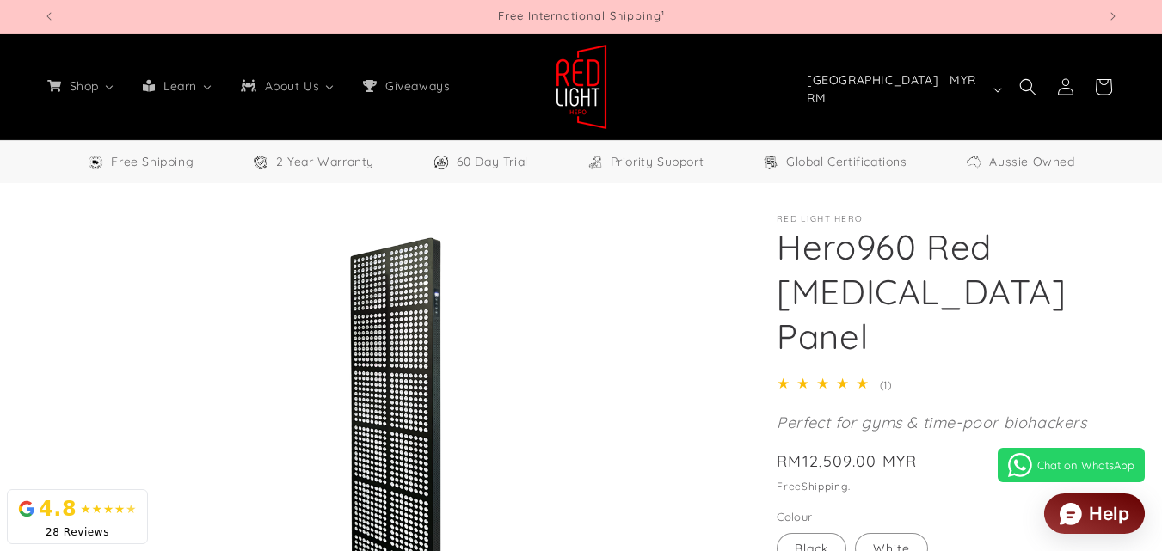
select select "**"
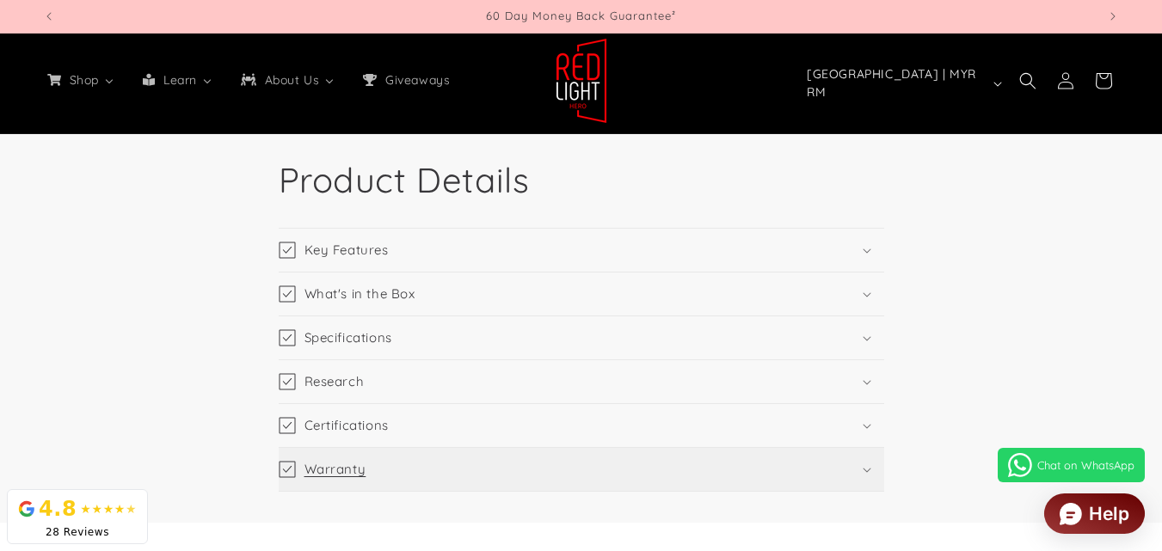
scroll to position [2838, 0]
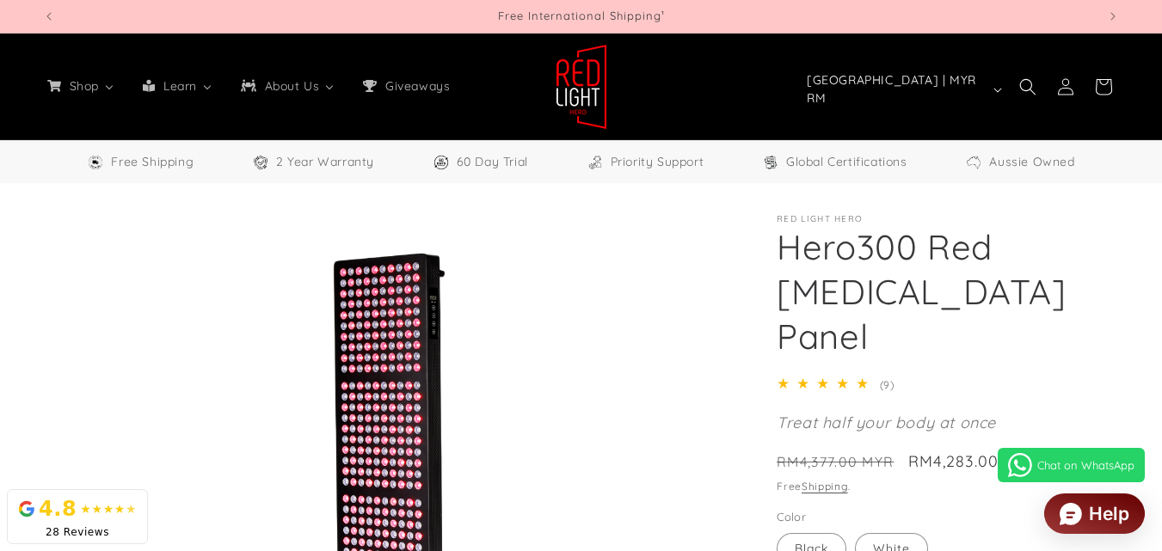
select select "**"
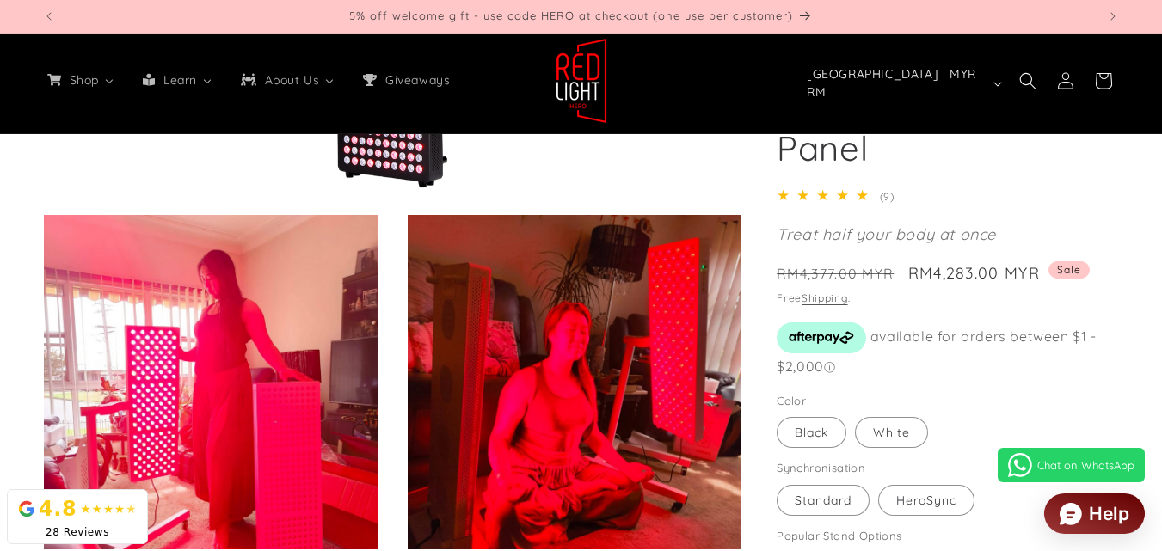
scroll to position [430, 0]
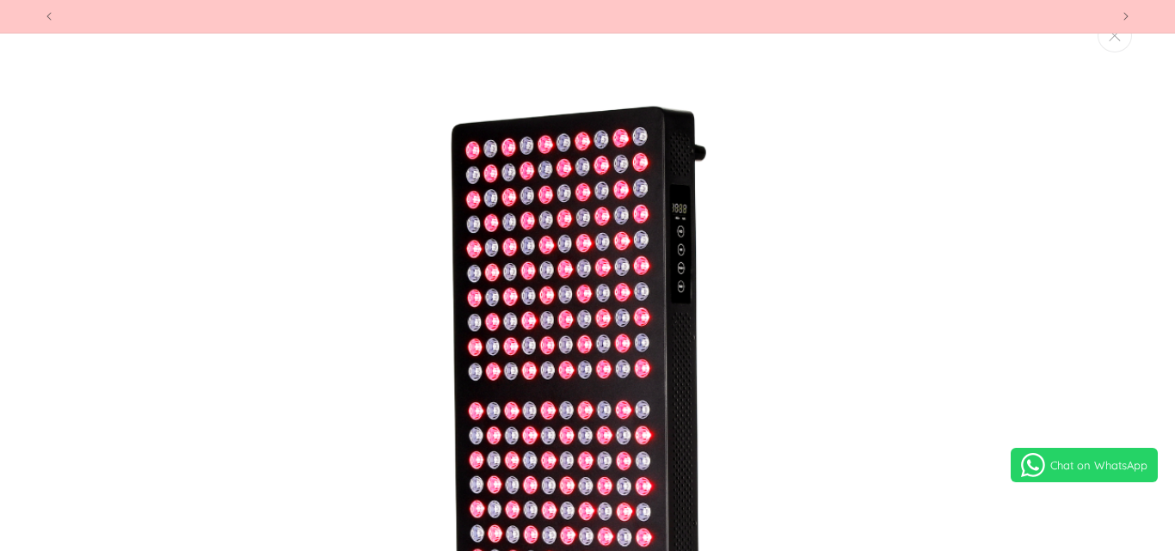
scroll to position [0, 1066]
click at [39, 13] on button "Previous announcement" at bounding box center [49, 16] width 38 height 33
drag, startPoint x: 1117, startPoint y: 40, endPoint x: 1107, endPoint y: 45, distance: 11.2
click at [1117, 41] on icon "Close" at bounding box center [1115, 35] width 12 height 11
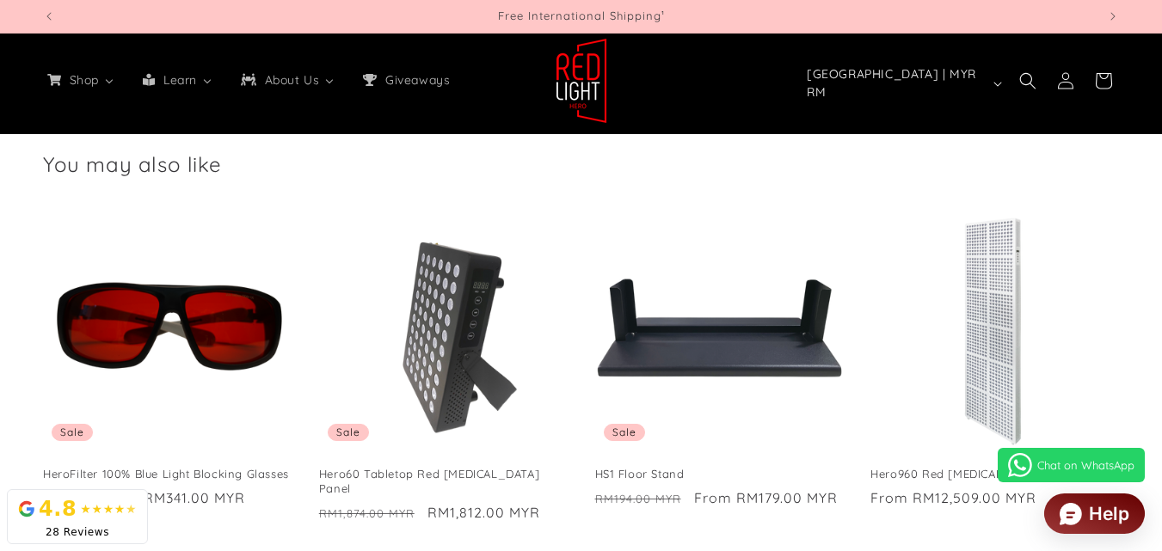
scroll to position [3821, 0]
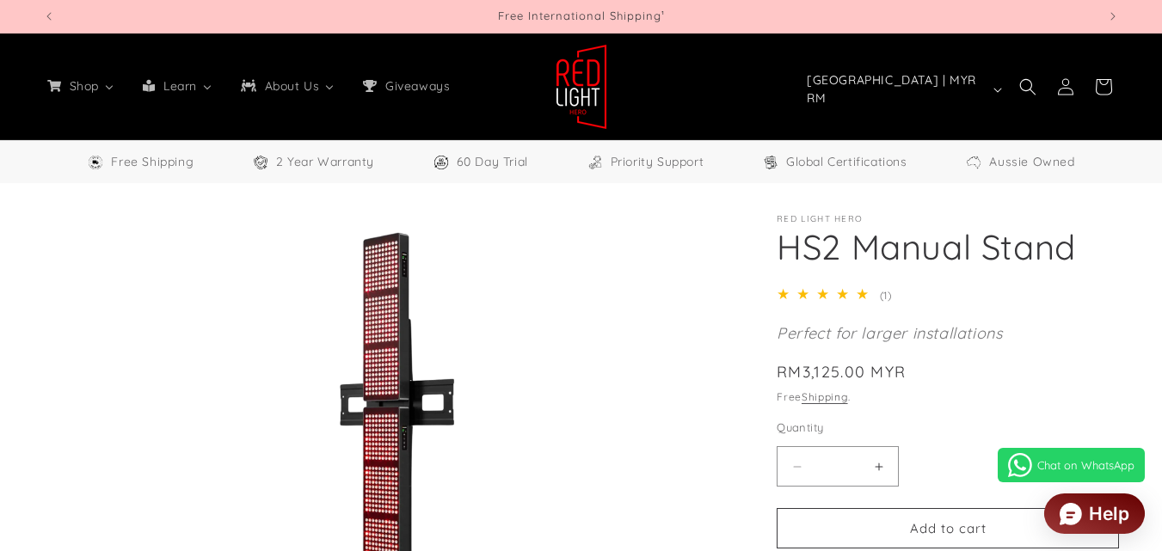
select select "**"
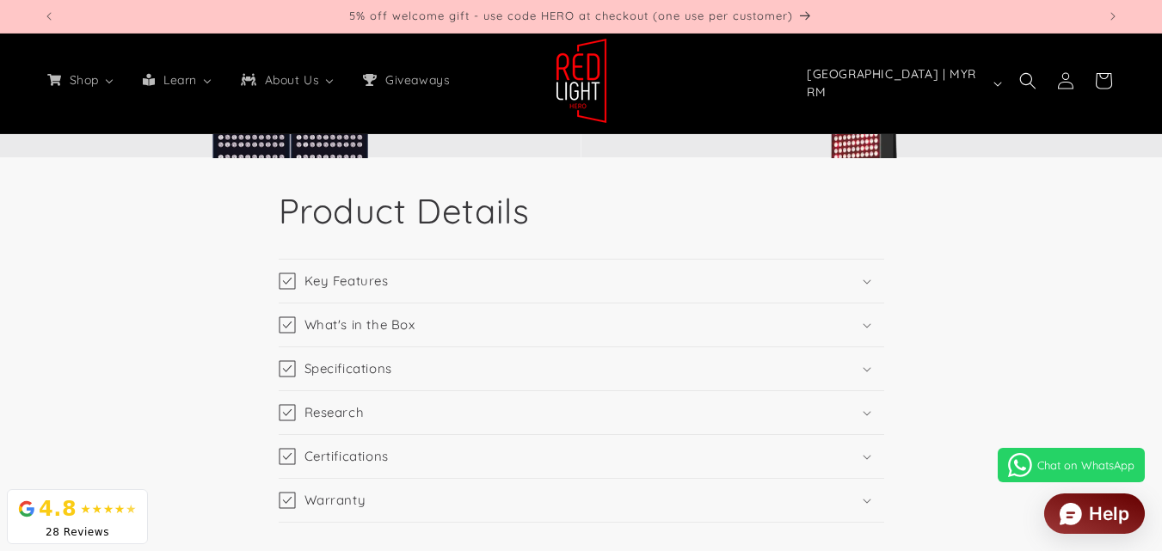
scroll to position [2752, 0]
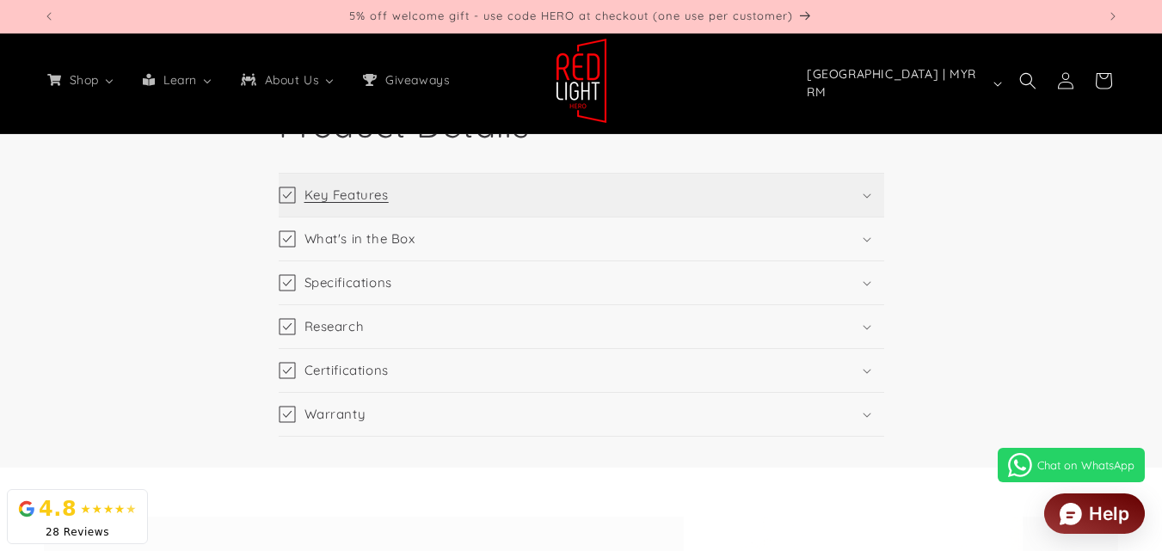
click at [533, 200] on summary "Key Features" at bounding box center [581, 195] width 605 height 43
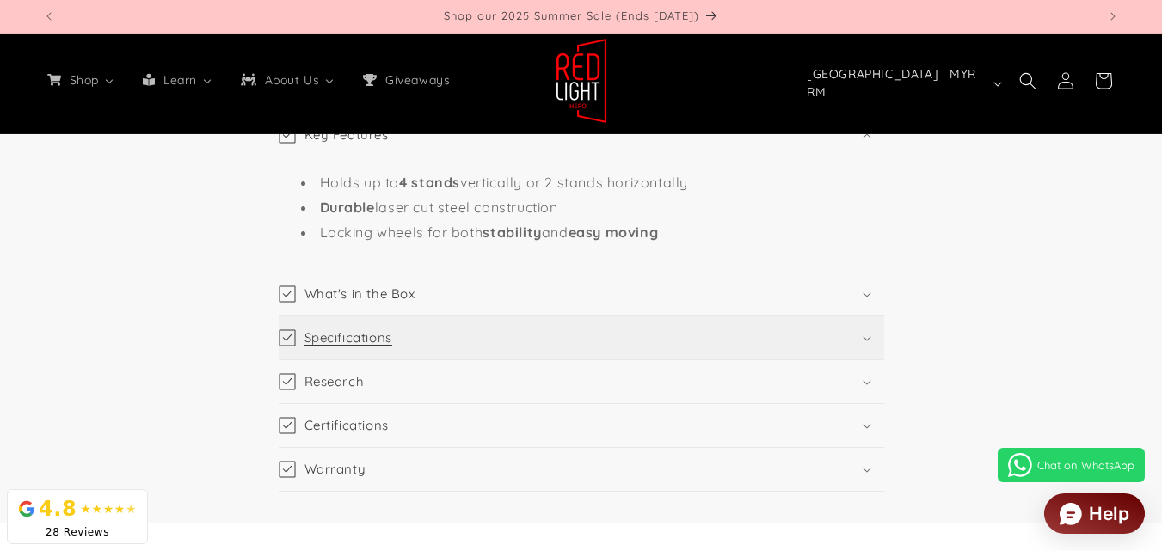
scroll to position [2838, 0]
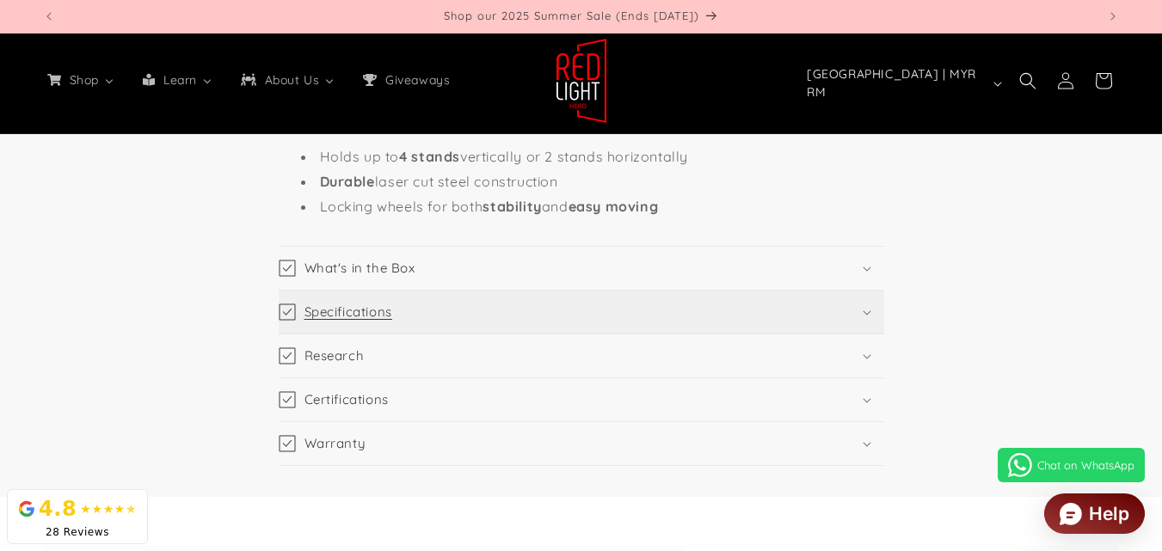
click at [557, 305] on summary "Specifications" at bounding box center [581, 312] width 605 height 43
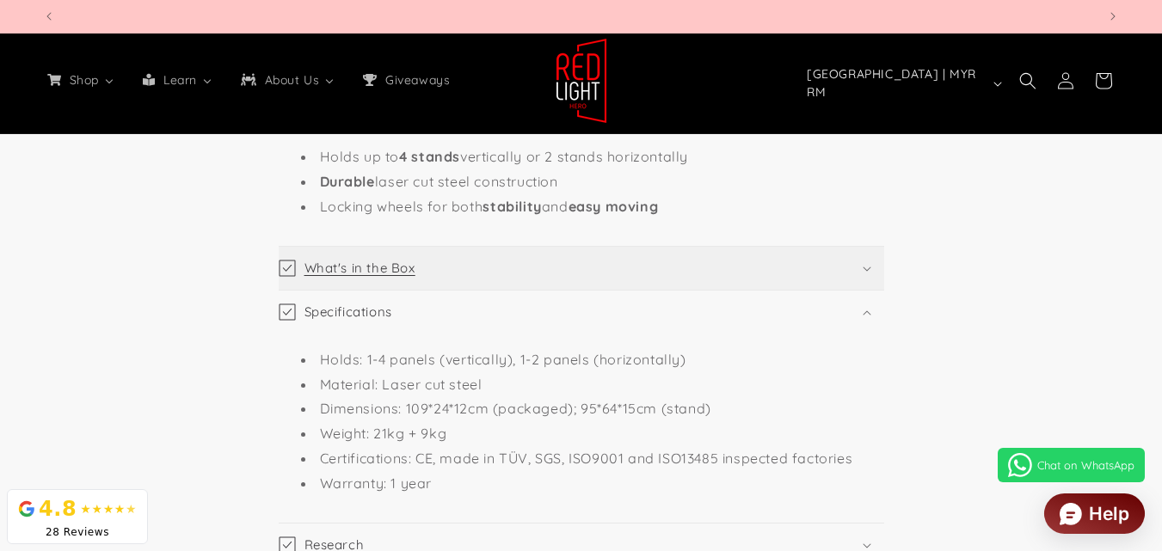
scroll to position [0, 2107]
click at [577, 272] on summary "What's in the Box" at bounding box center [581, 268] width 605 height 43
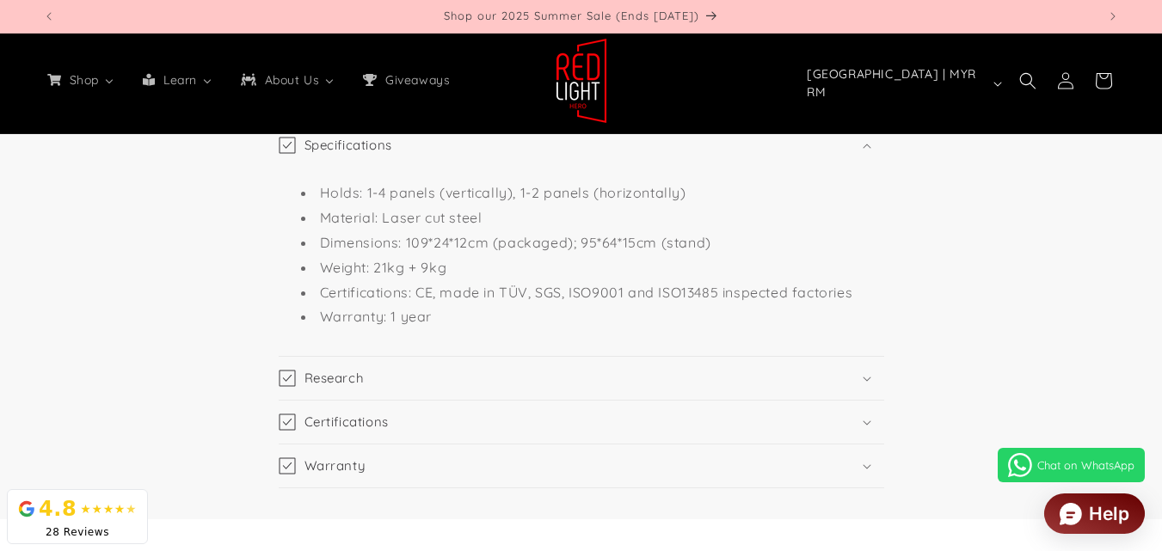
scroll to position [3268, 0]
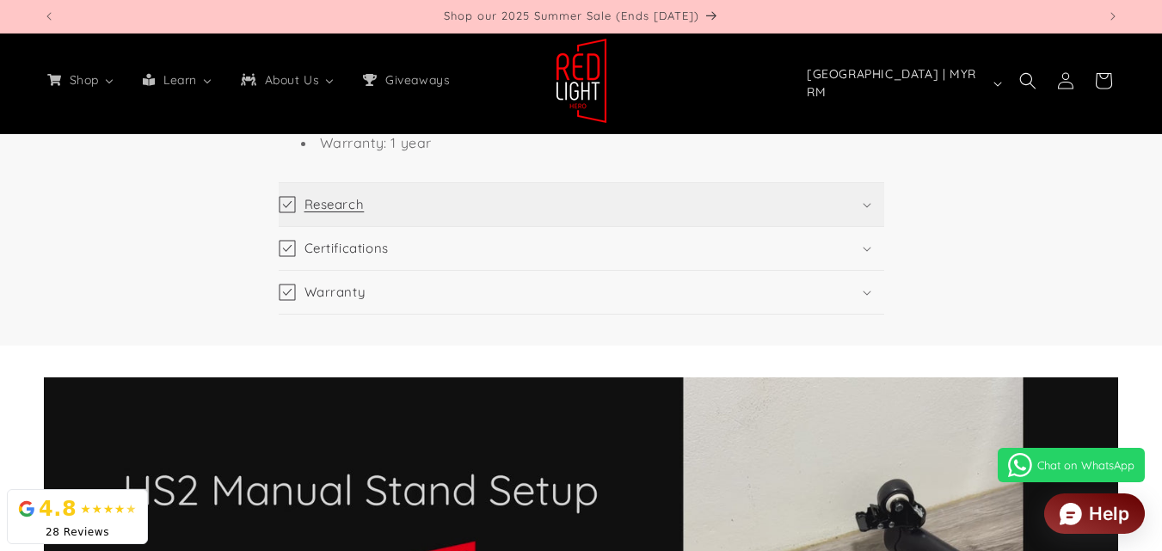
click at [591, 194] on summary "Research" at bounding box center [581, 204] width 605 height 43
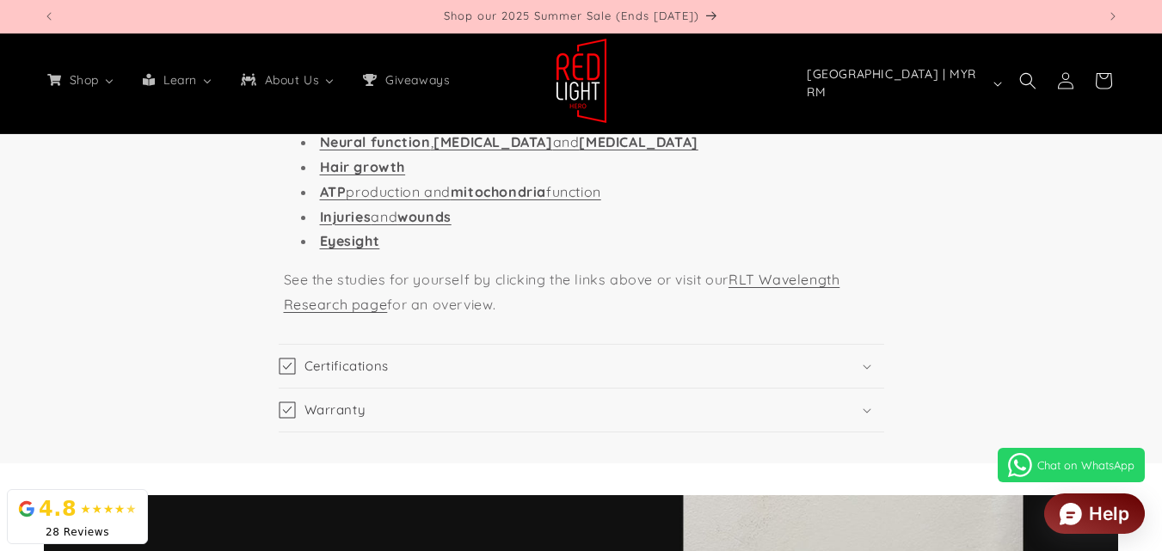
scroll to position [3526, 0]
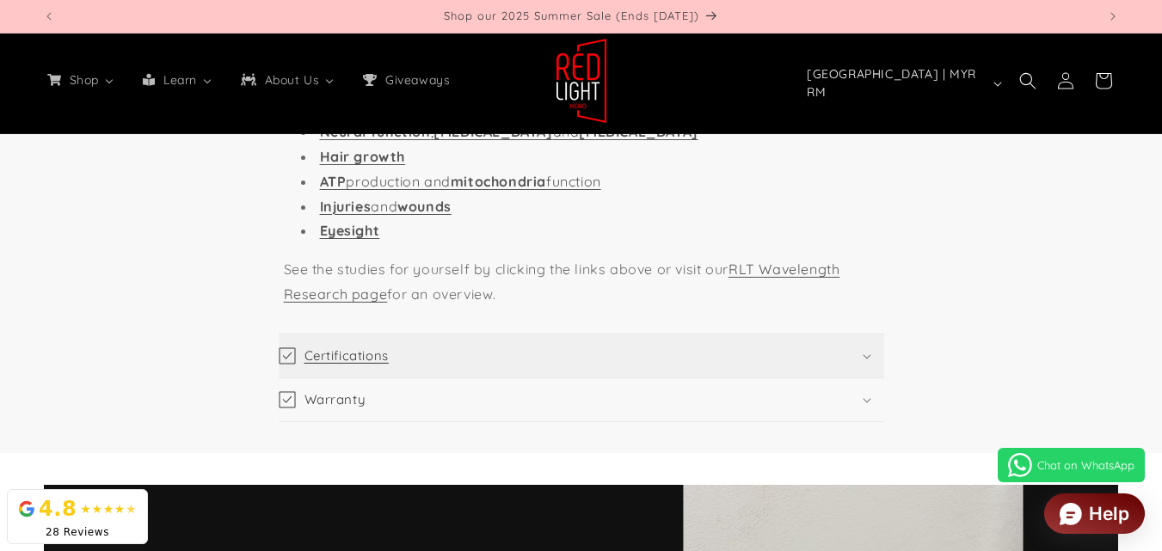
click at [627, 344] on summary "Certifications" at bounding box center [581, 356] width 605 height 43
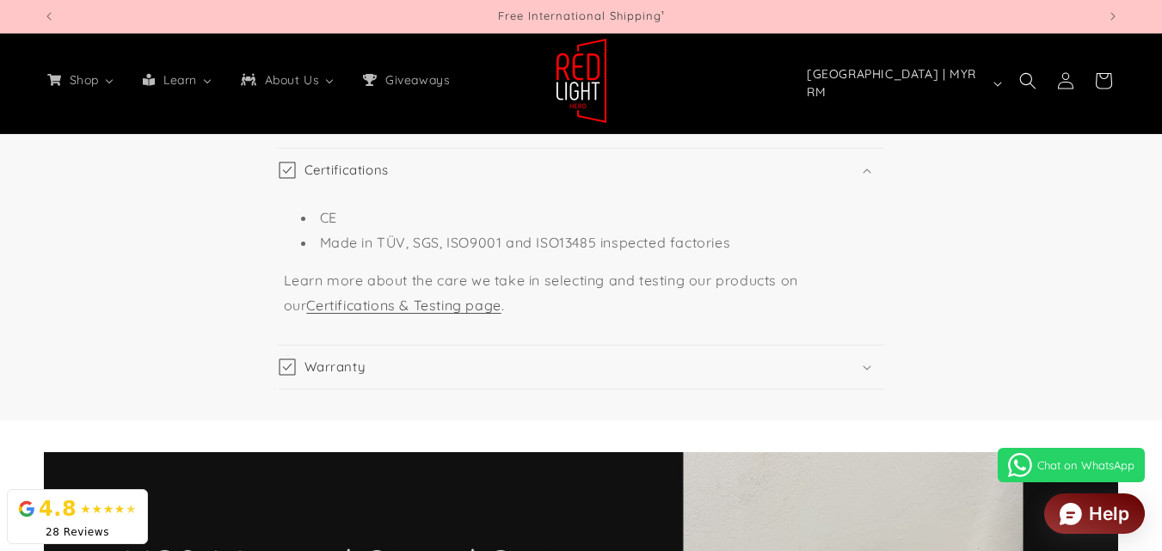
scroll to position [3784, 0]
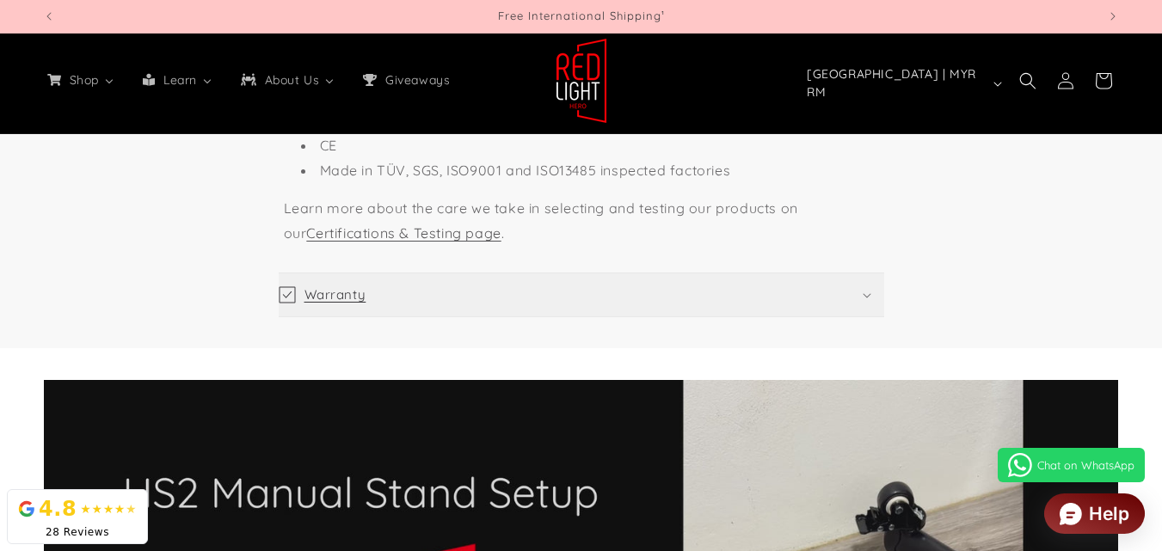
click at [658, 302] on summary "Warranty" at bounding box center [581, 294] width 605 height 43
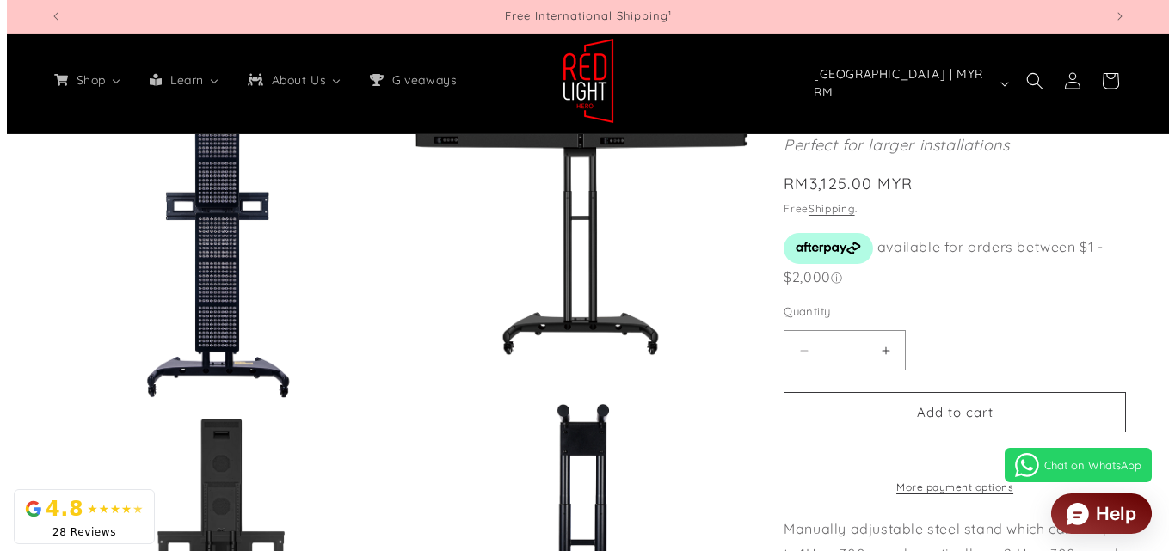
scroll to position [1376, 0]
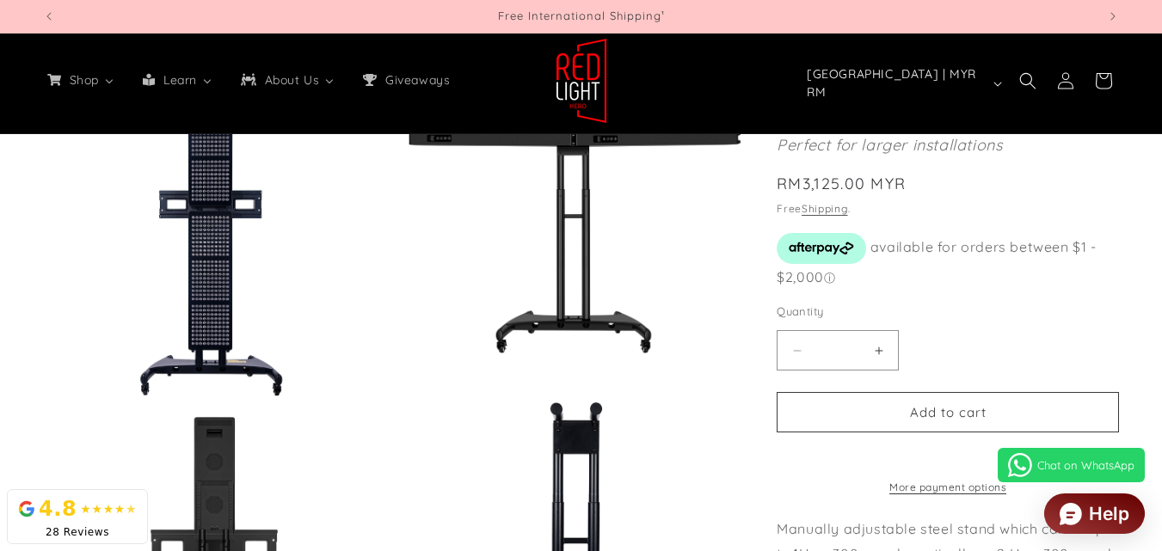
click at [408, 396] on button "Open media 5 in modal" at bounding box center [408, 396] width 0 height 0
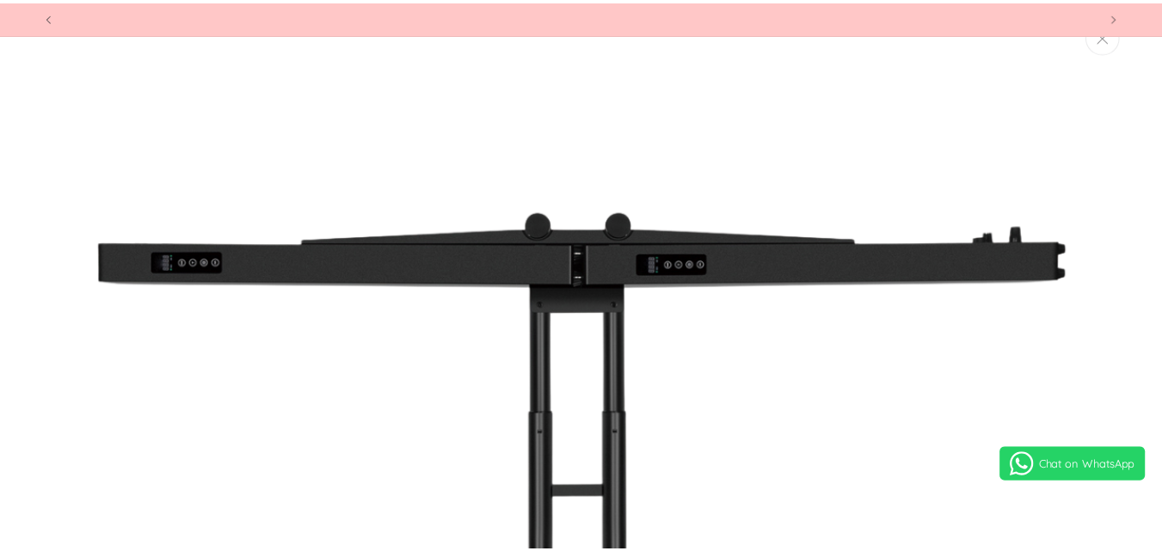
scroll to position [0, 2107]
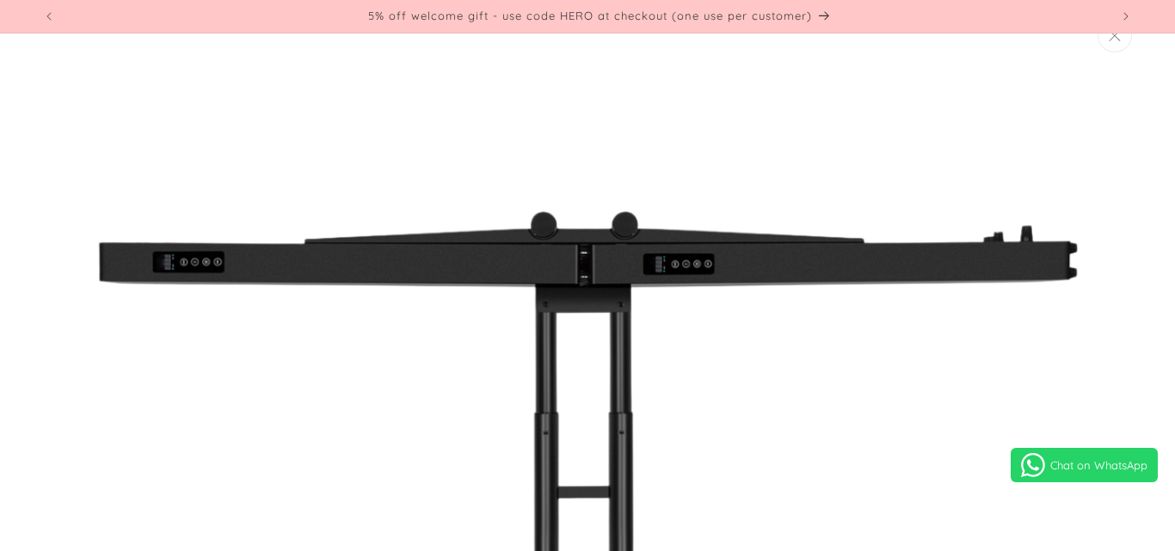
click at [1118, 46] on button "Close" at bounding box center [1114, 36] width 34 height 34
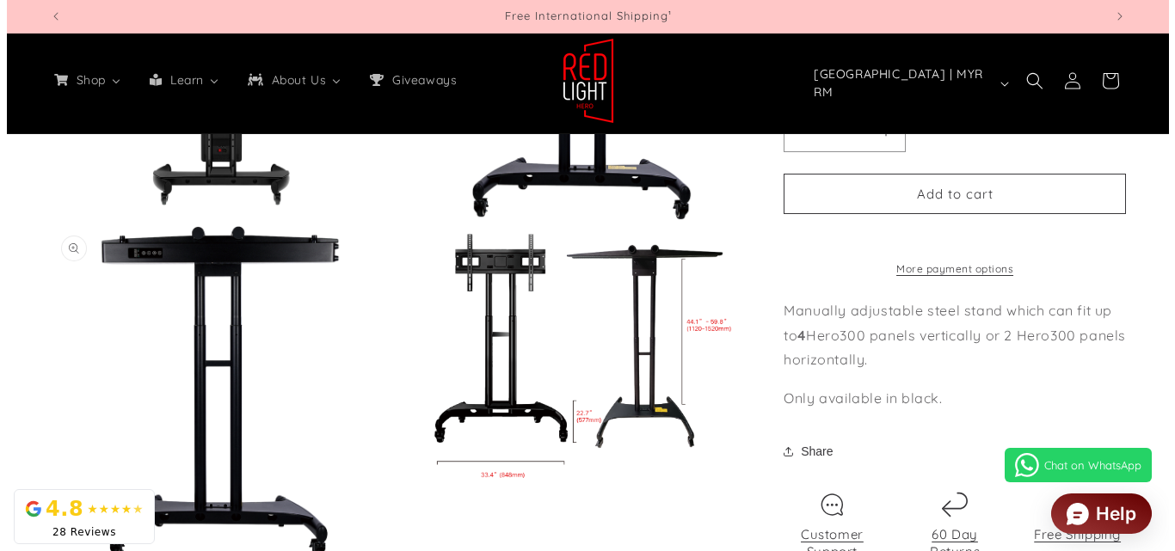
scroll to position [1548, 0]
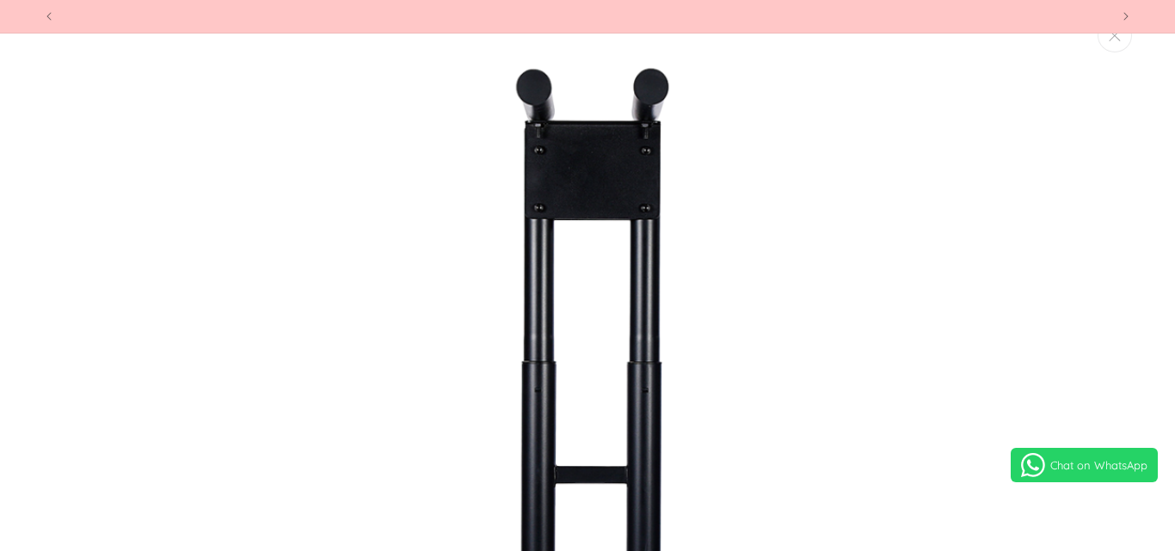
scroll to position [0, 1066]
click at [534, 347] on img "Media gallery" at bounding box center [588, 558] width 986 height 986
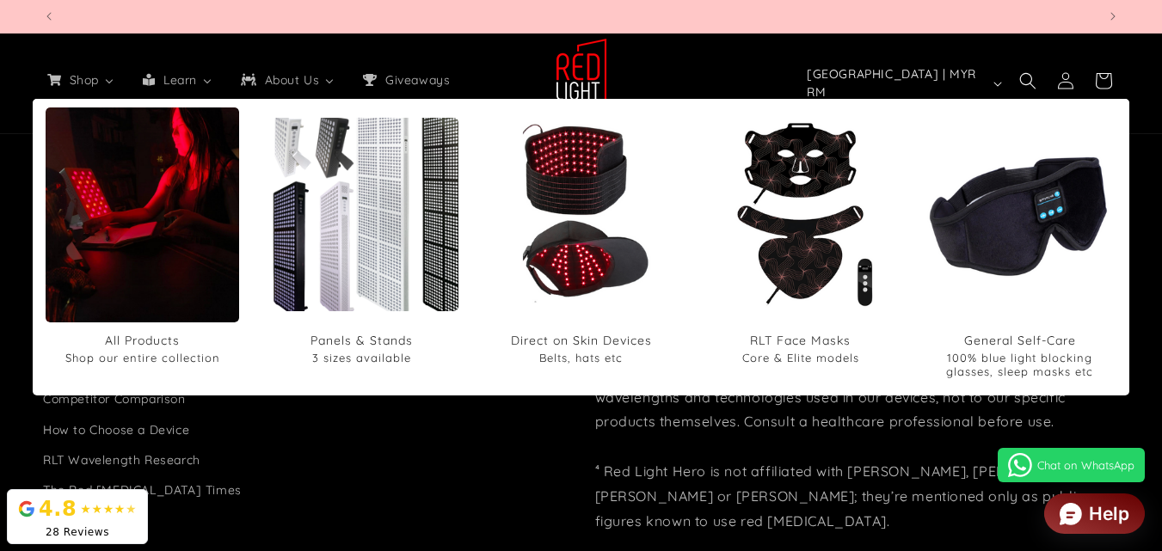
scroll to position [0, 4214]
click at [357, 201] on img "Panels & Stands" at bounding box center [362, 215] width 232 height 232
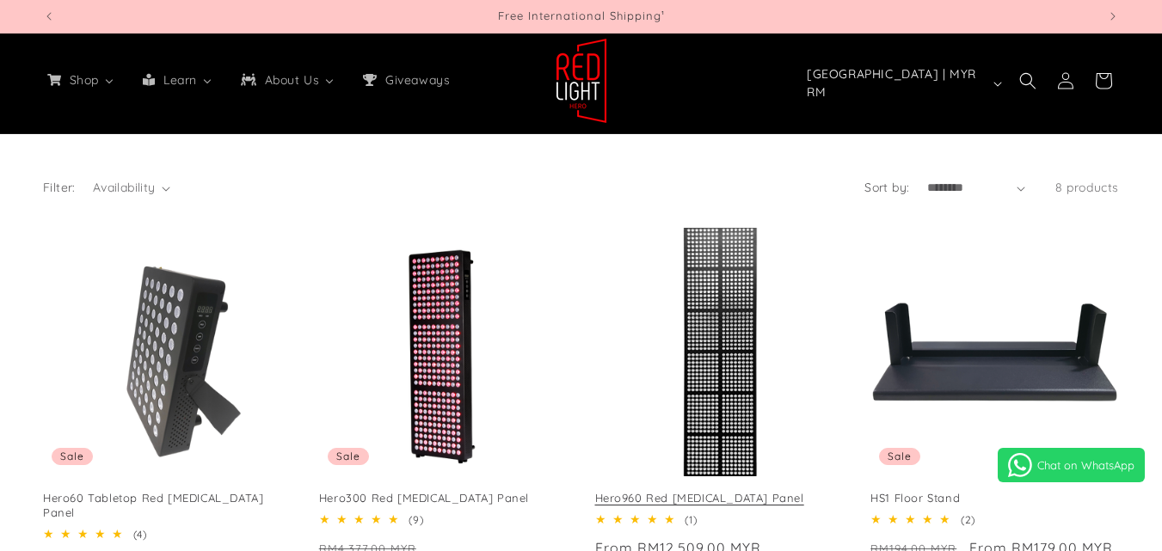
select select "**"
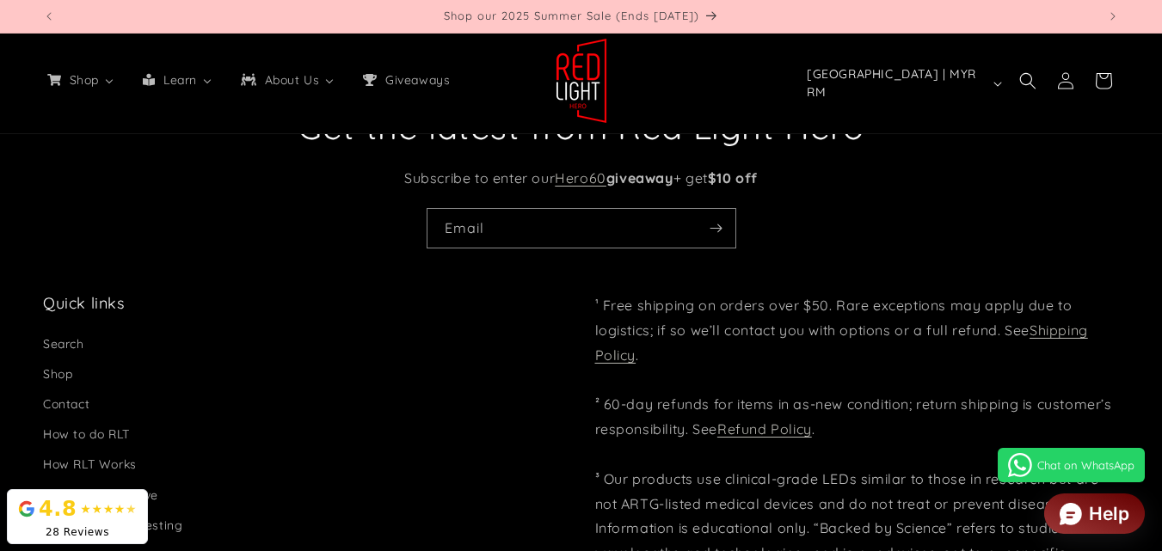
scroll to position [2408, 0]
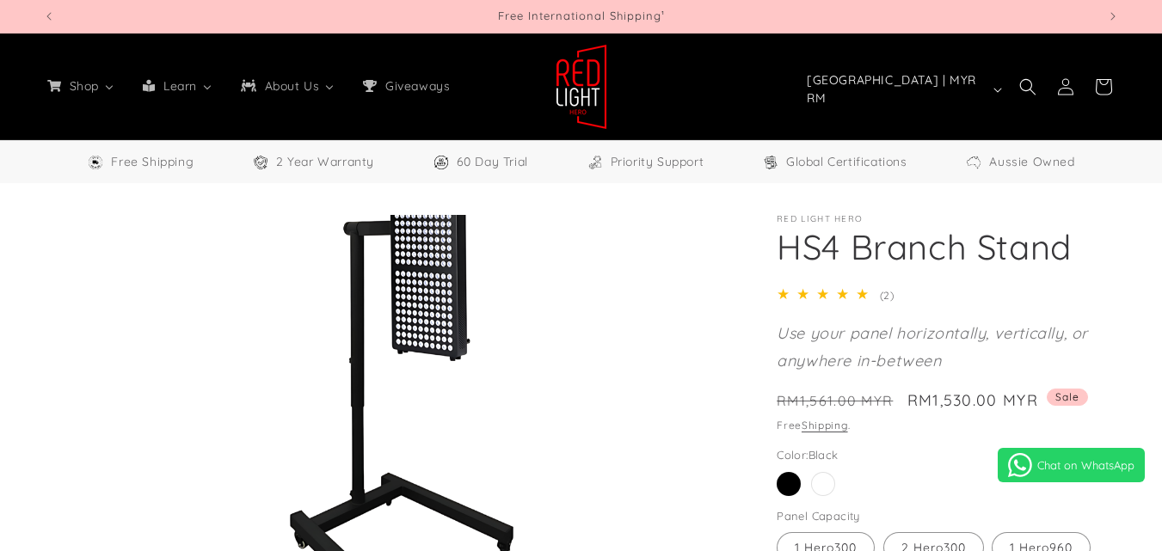
select select "**"
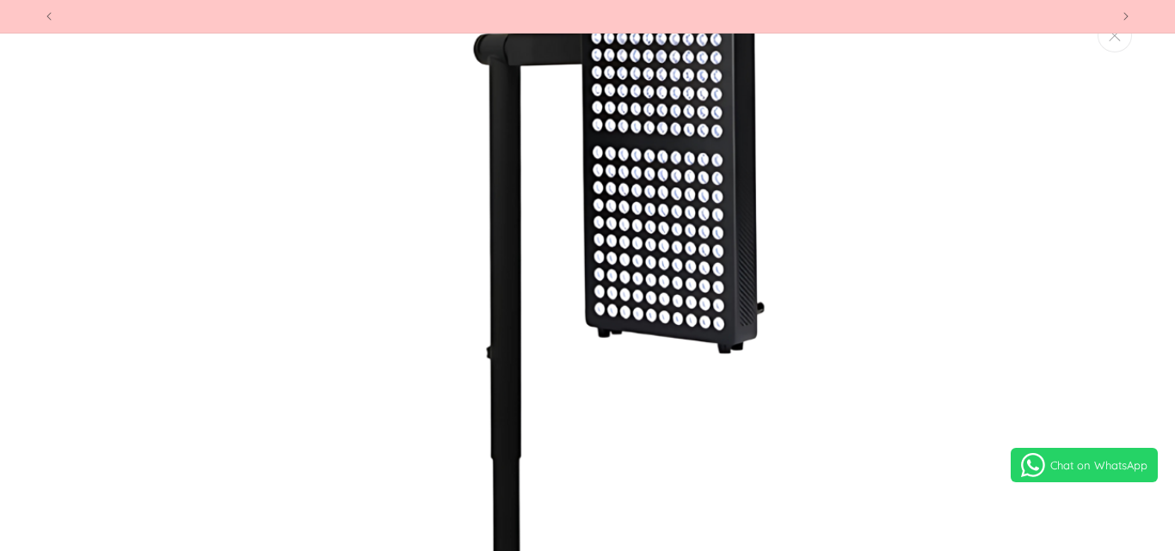
scroll to position [0, 2133]
click at [473, 363] on img "Media gallery" at bounding box center [588, 510] width 986 height 986
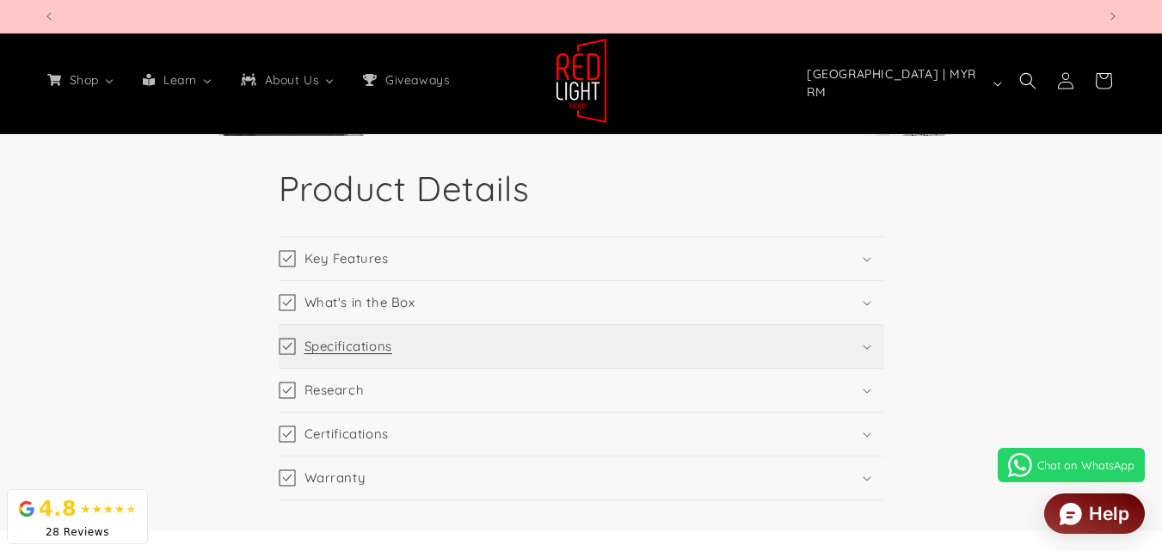
scroll to position [0, 0]
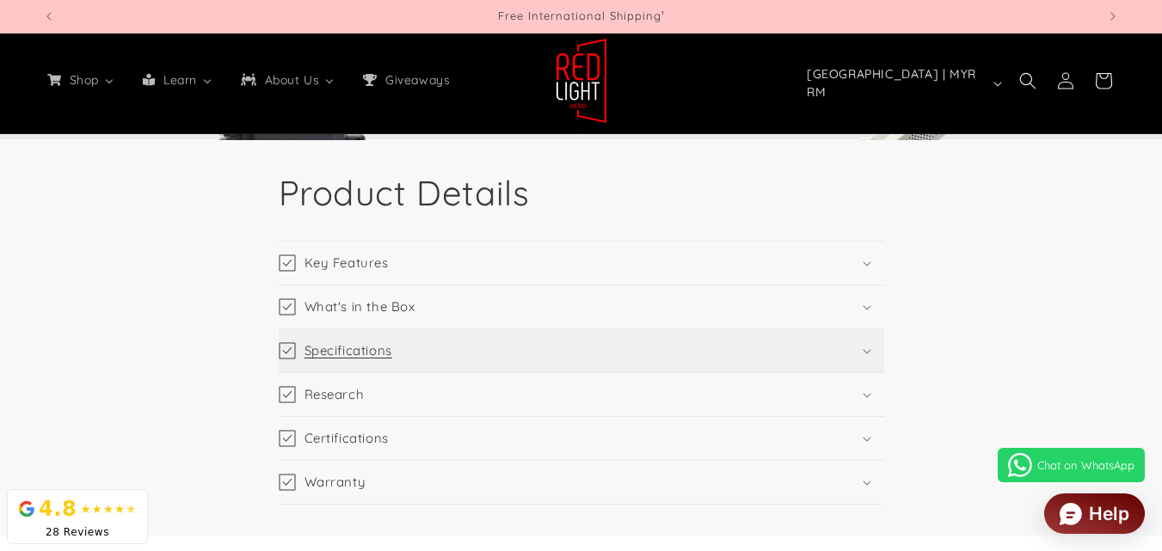
click at [550, 355] on summary "Specifications" at bounding box center [581, 350] width 605 height 43
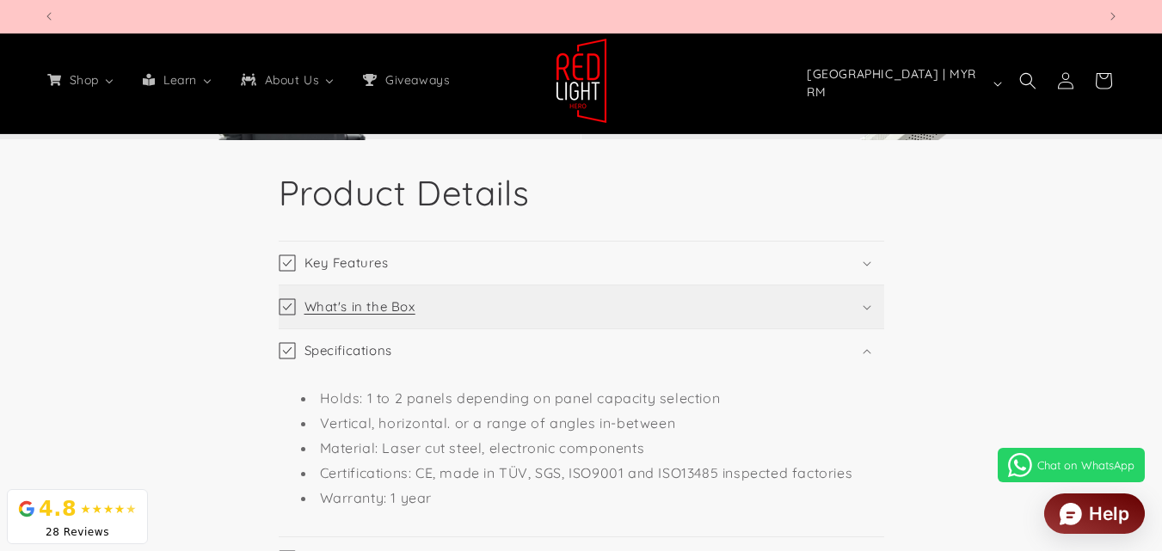
scroll to position [0, 1054]
click at [484, 277] on summary "Key Features" at bounding box center [581, 263] width 605 height 43
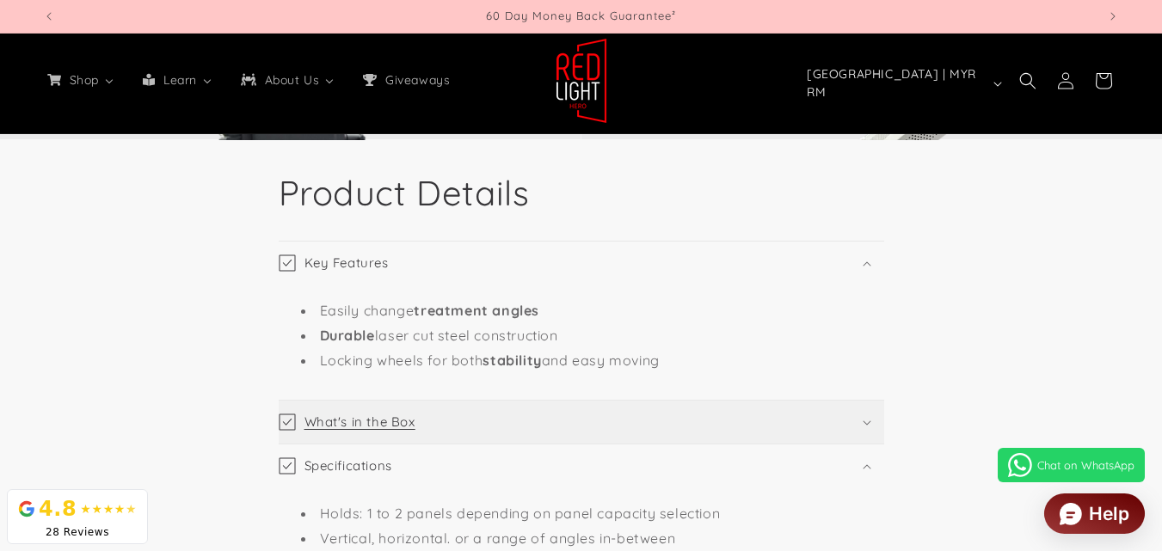
click at [505, 433] on summary "What's in the Box" at bounding box center [581, 422] width 605 height 43
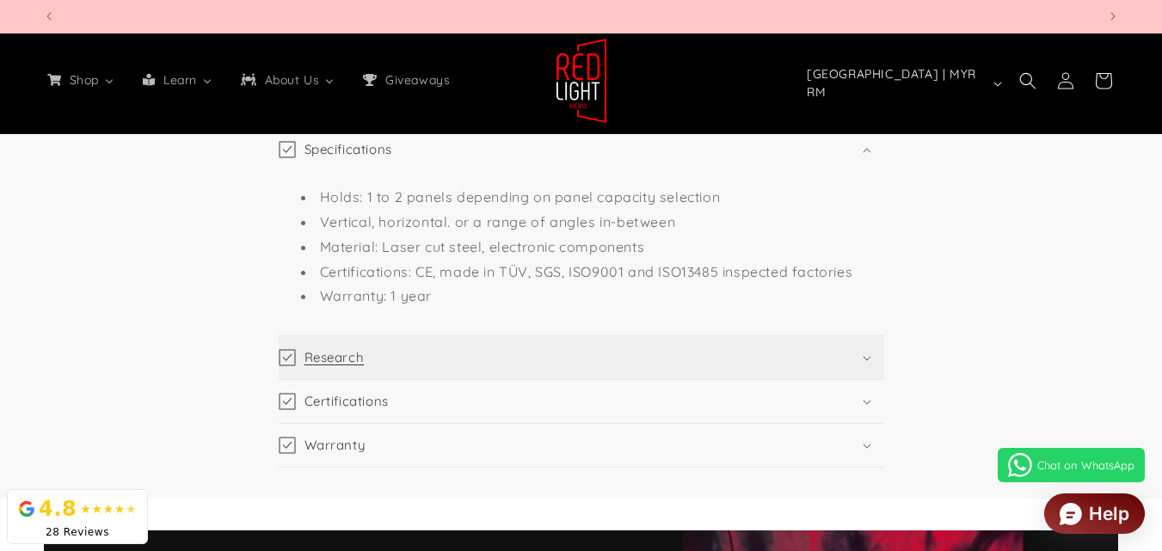
scroll to position [0, 0]
click at [538, 367] on summary "Research" at bounding box center [581, 357] width 605 height 43
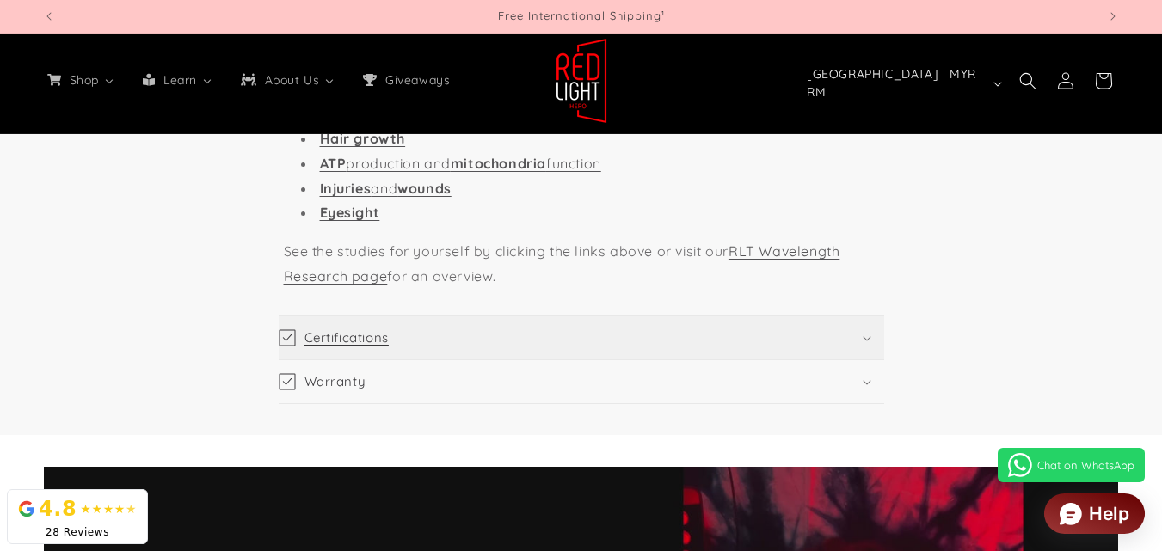
scroll to position [2408, 0]
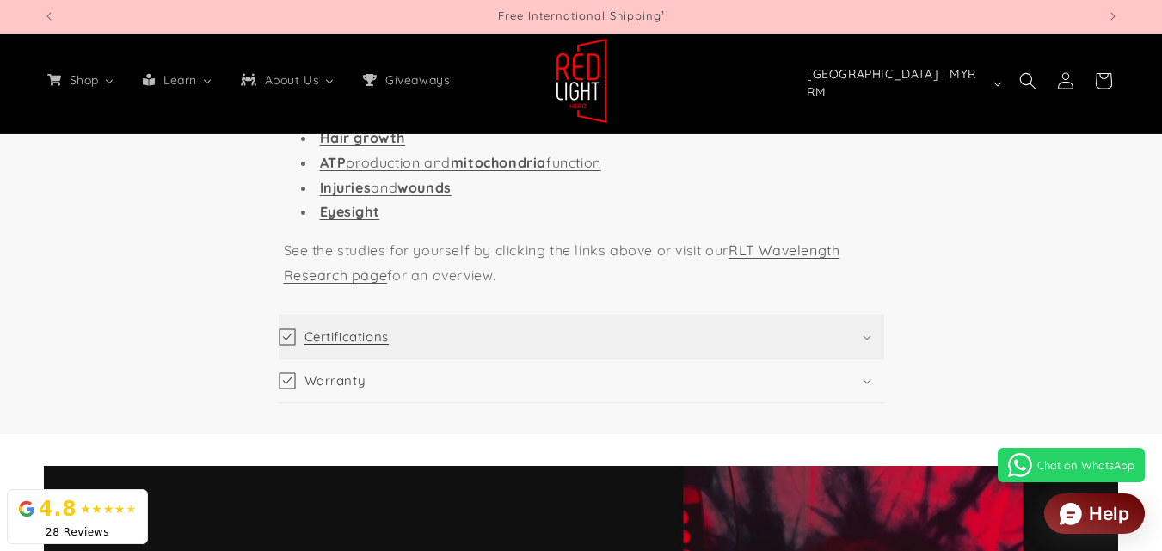
click at [579, 343] on summary "Certifications" at bounding box center [581, 337] width 605 height 43
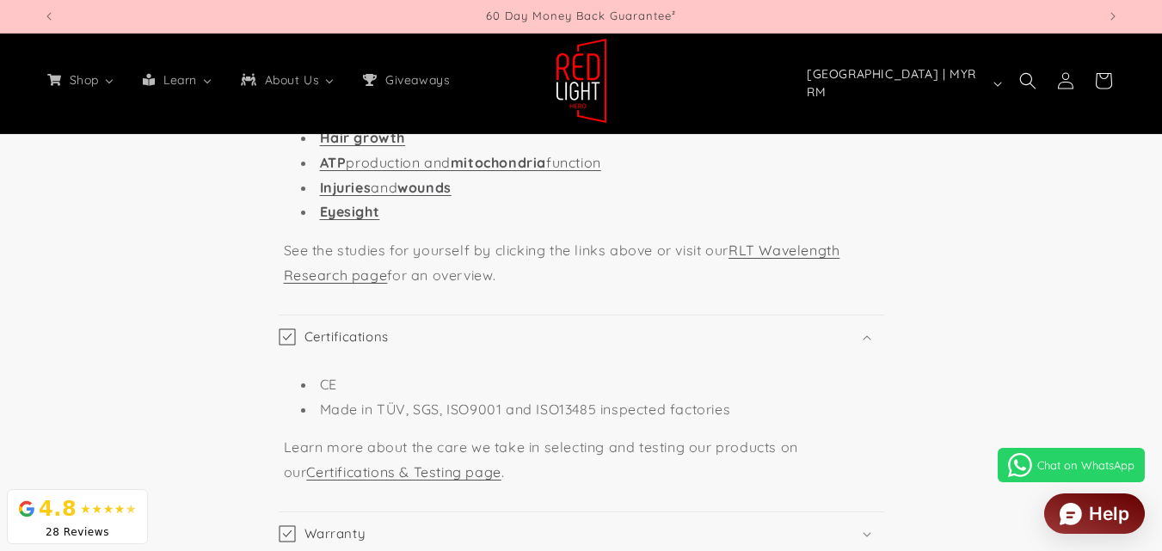
scroll to position [0, 4214]
